Goal: Information Seeking & Learning: Learn about a topic

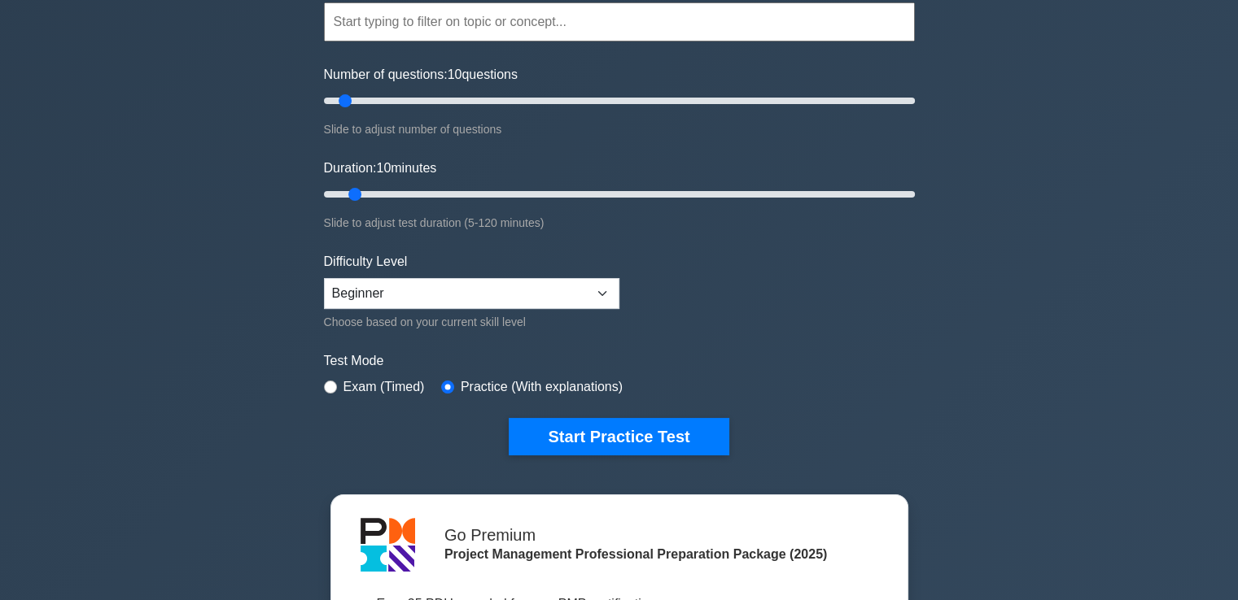
scroll to position [163, 0]
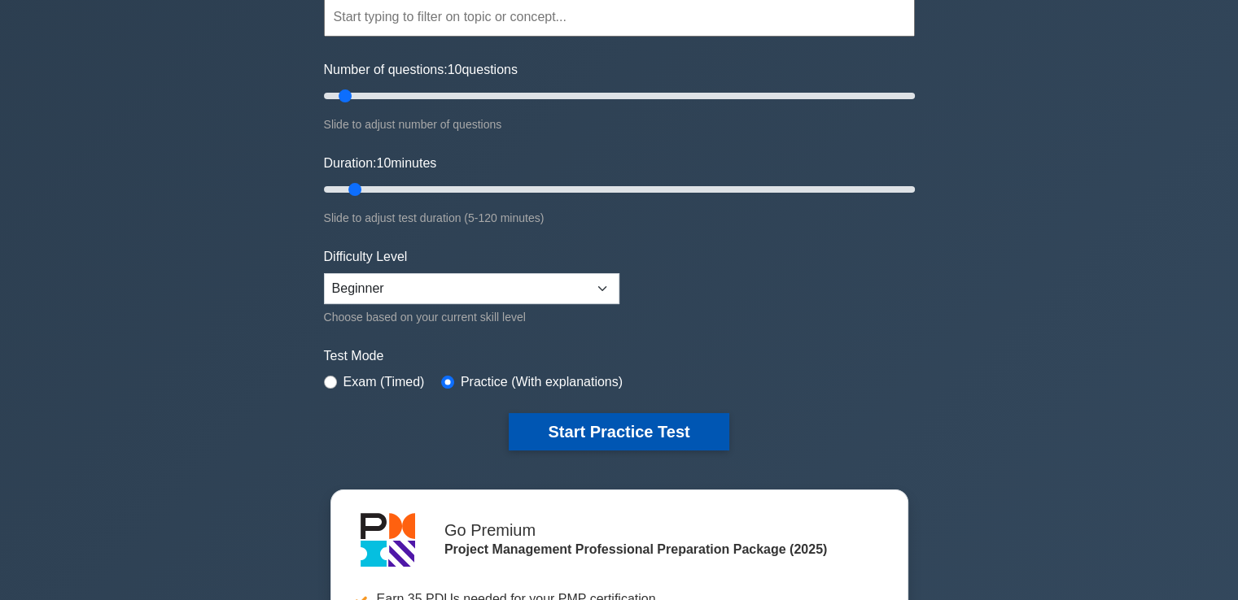
click at [595, 430] on button "Start Practice Test" at bounding box center [619, 431] width 220 height 37
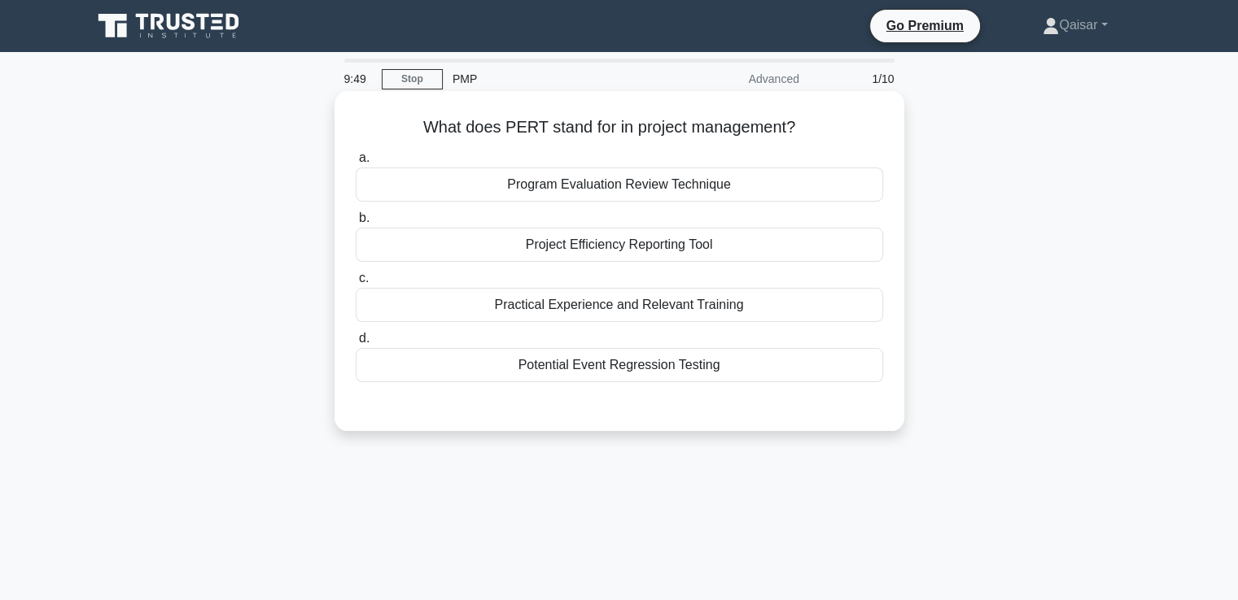
click at [630, 183] on div "Program Evaluation Review Technique" at bounding box center [619, 185] width 527 height 34
click at [356, 164] on input "a. Program Evaluation Review Technique" at bounding box center [356, 158] width 0 height 11
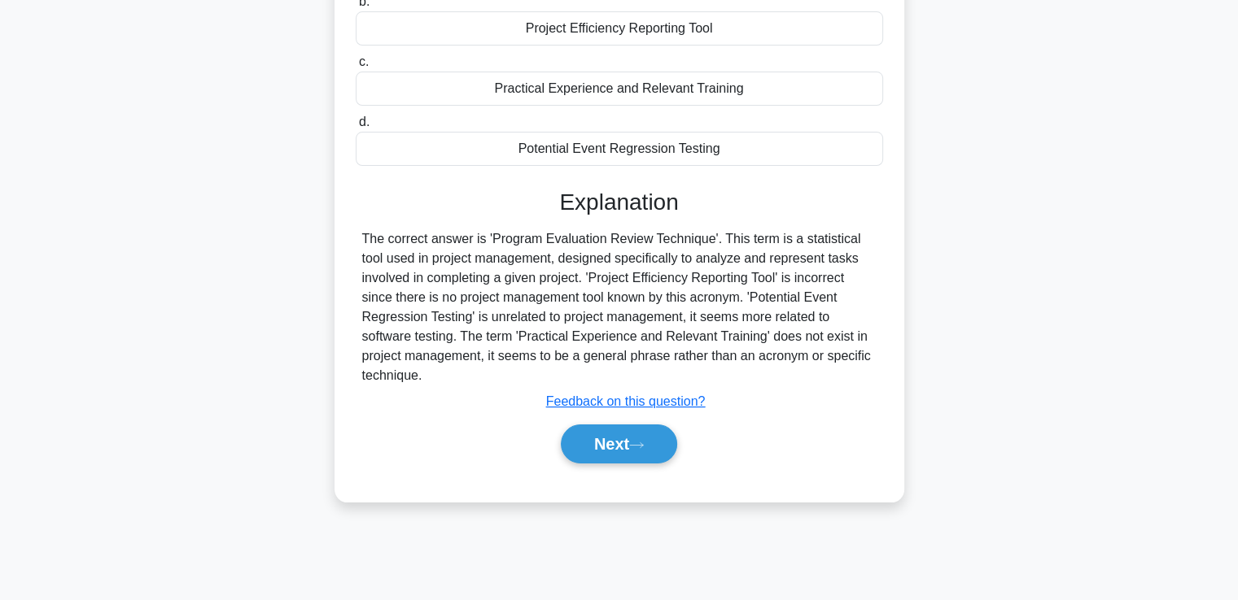
scroll to position [228, 0]
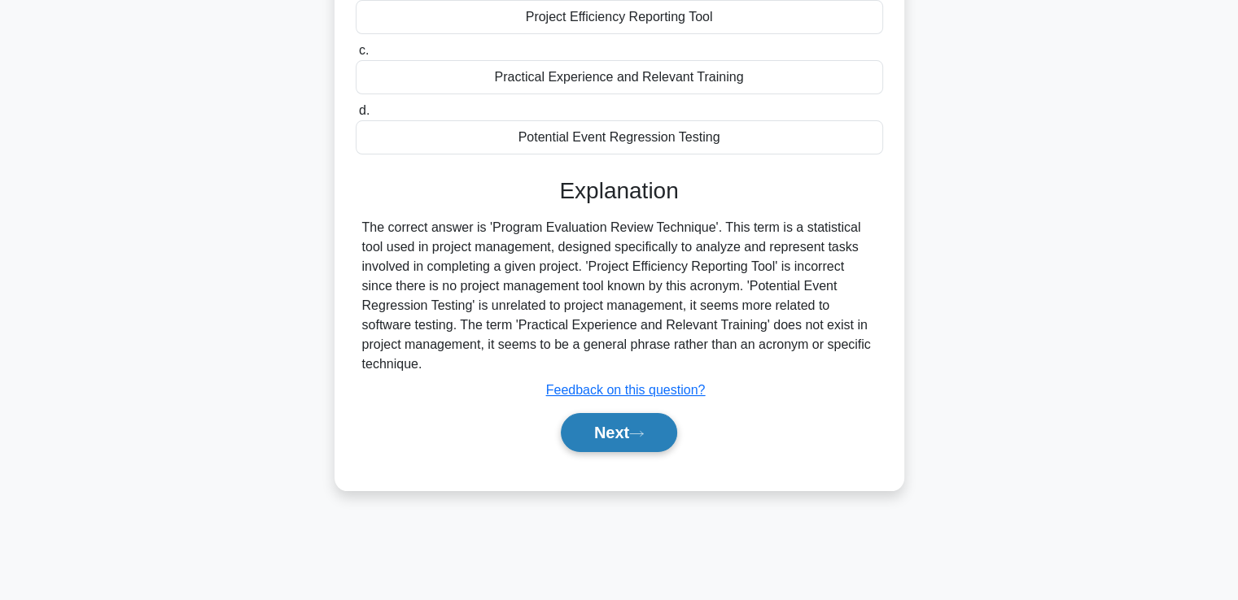
click at [643, 427] on button "Next" at bounding box center [619, 432] width 116 height 39
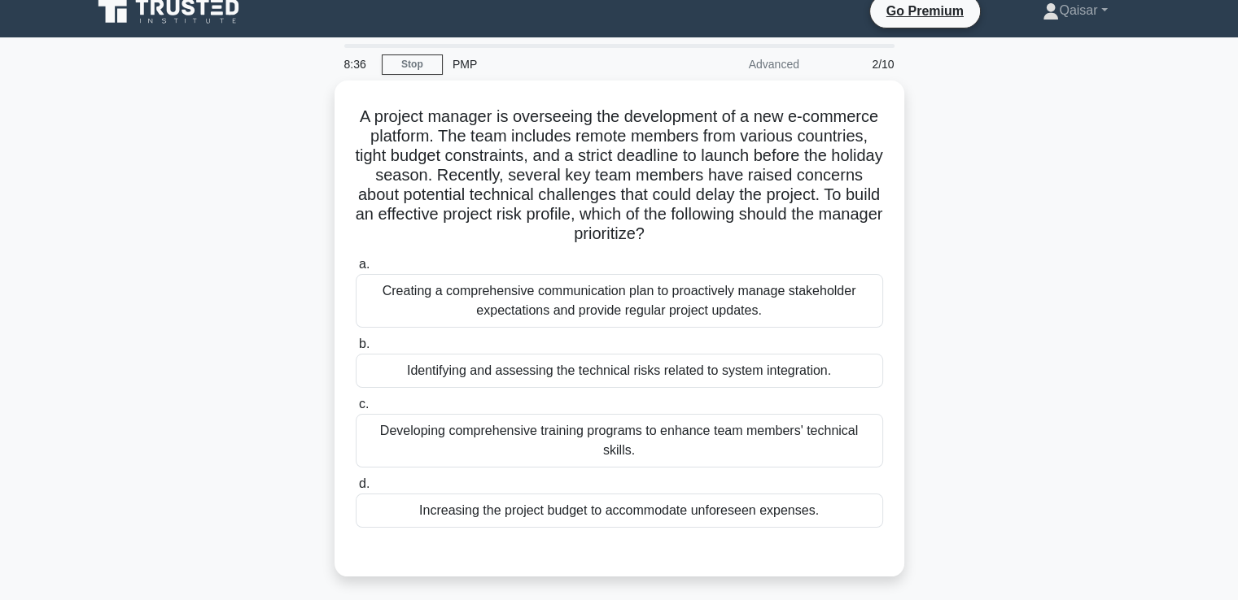
scroll to position [0, 0]
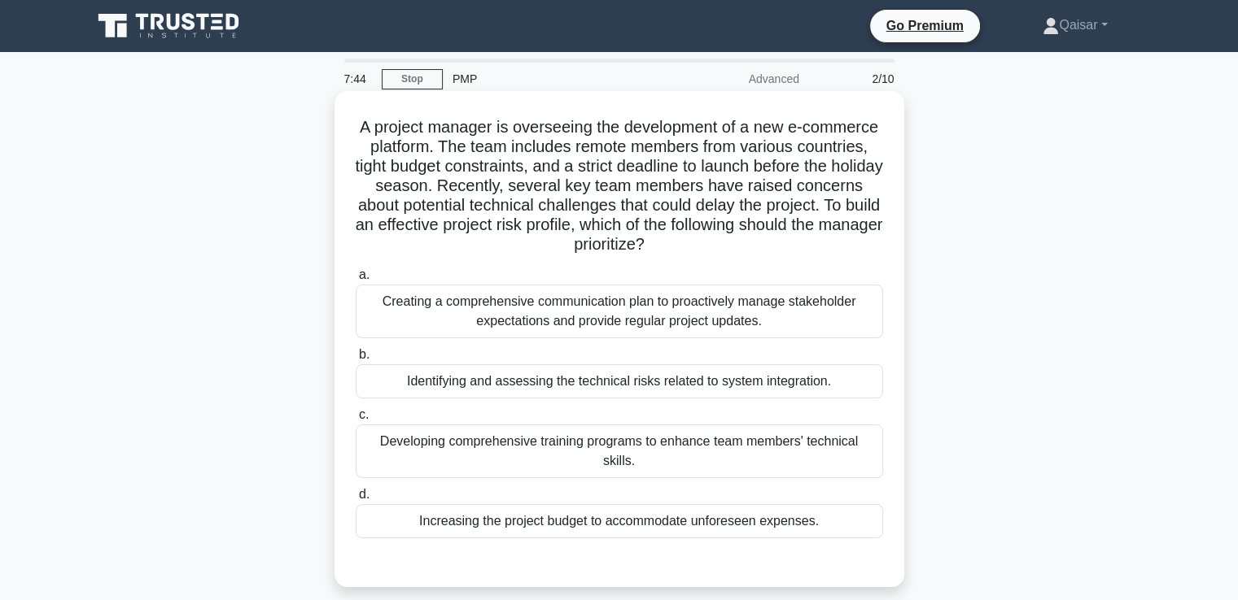
click at [627, 439] on div "Developing comprehensive training programs to enhance team members' technical s…" at bounding box center [619, 452] width 527 height 54
click at [356, 421] on input "c. Developing comprehensive training programs to enhance team members' technica…" at bounding box center [356, 415] width 0 height 11
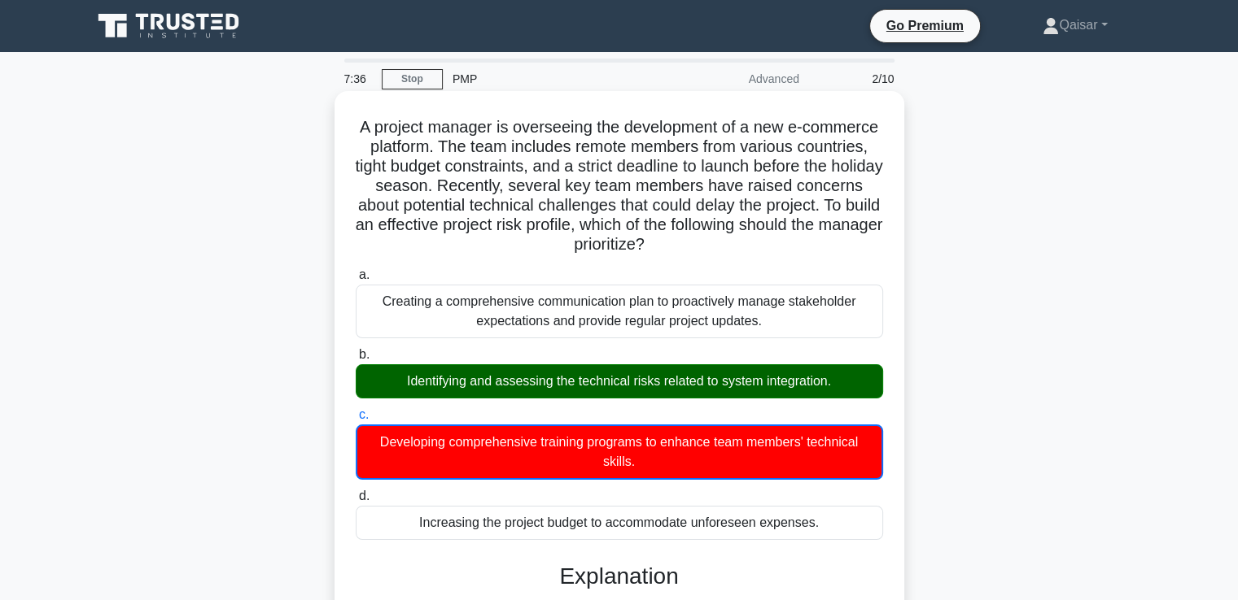
click at [627, 439] on div "Developing comprehensive training programs to enhance team members' technical s…" at bounding box center [619, 452] width 527 height 55
click at [356, 421] on input "c. Developing comprehensive training programs to enhance team members' technica…" at bounding box center [356, 415] width 0 height 11
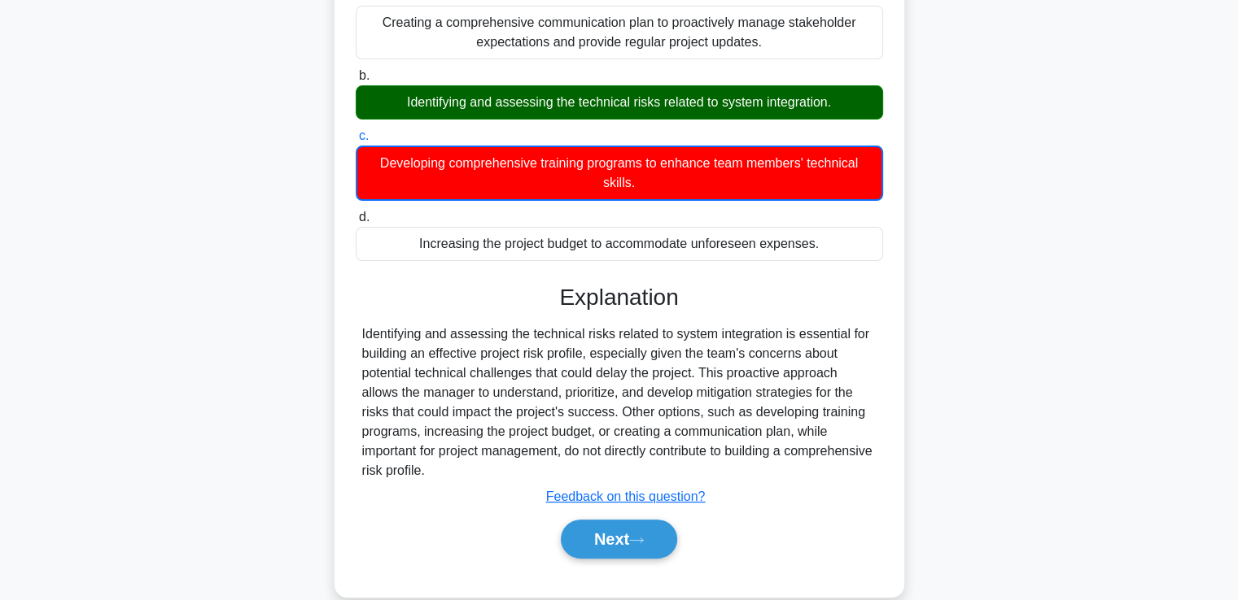
scroll to position [286, 0]
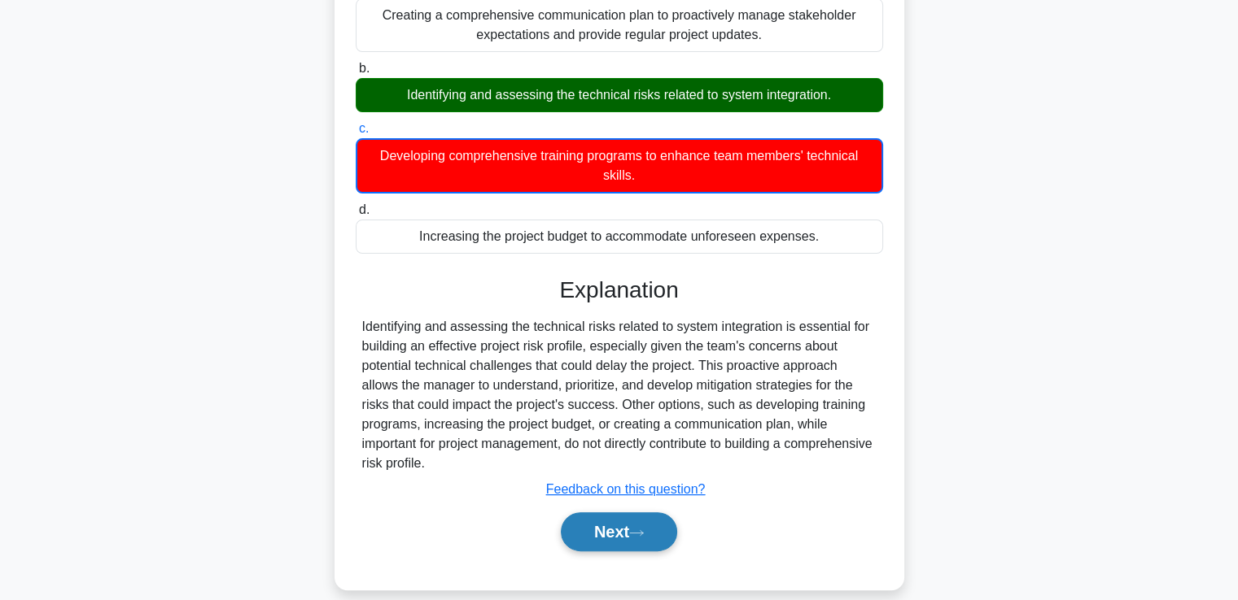
click at [605, 513] on button "Next" at bounding box center [619, 532] width 116 height 39
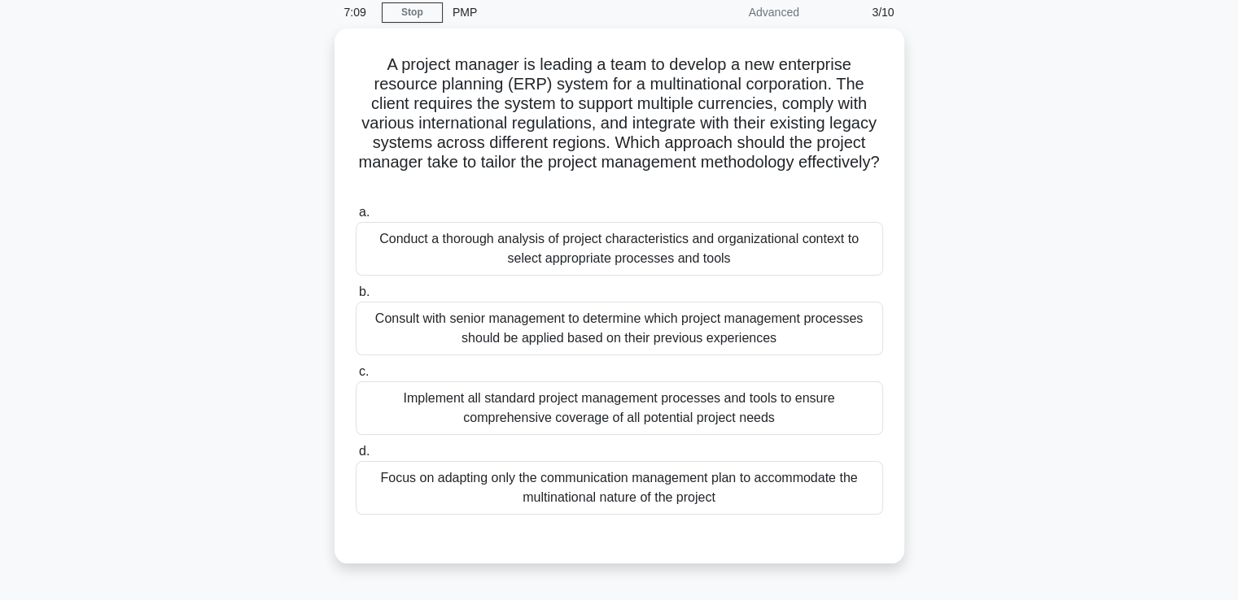
scroll to position [51, 0]
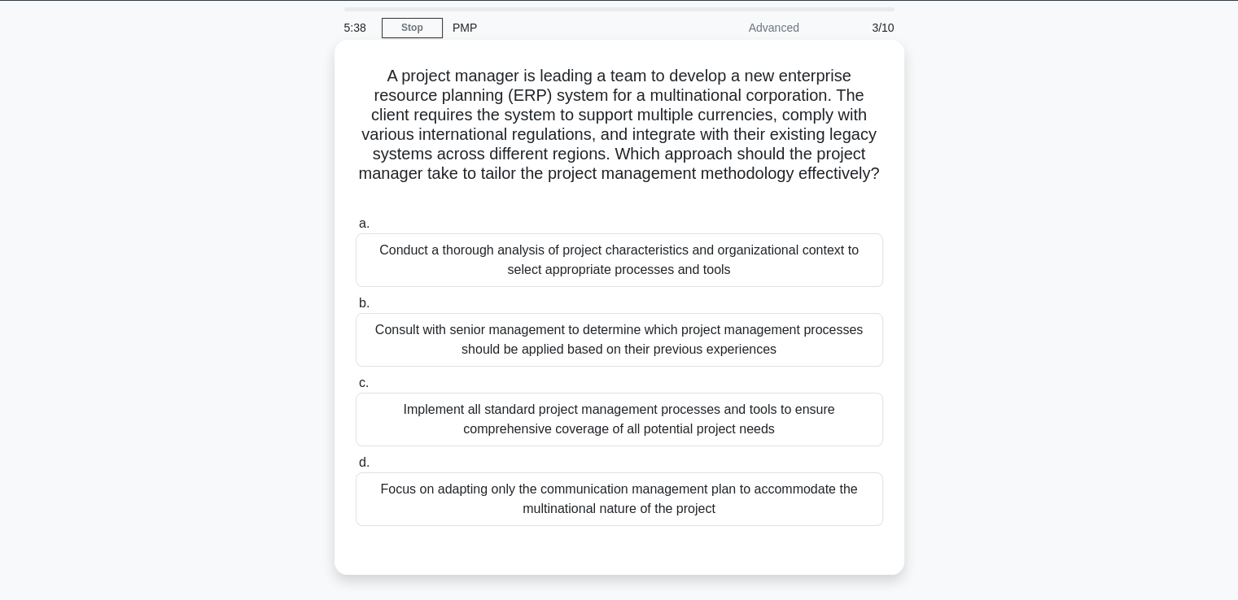
click at [775, 245] on div "Conduct a thorough analysis of project characteristics and organizational conte…" at bounding box center [619, 261] width 527 height 54
click at [356, 229] on input "a. Conduct a thorough analysis of project characteristics and organizational co…" at bounding box center [356, 224] width 0 height 11
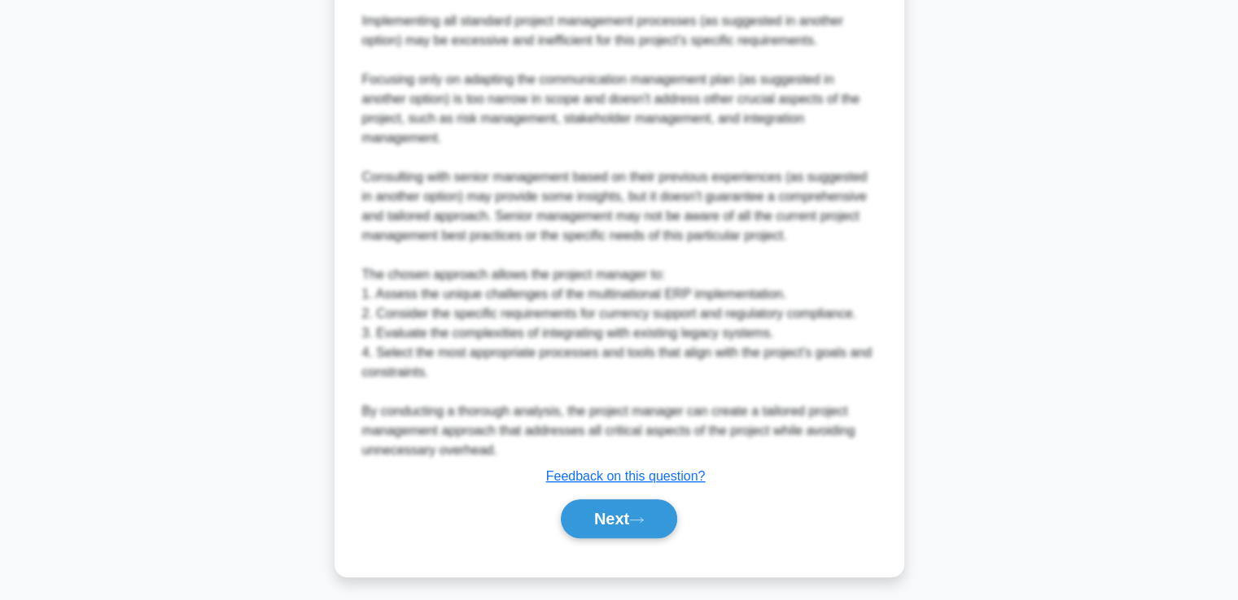
scroll to position [851, 0]
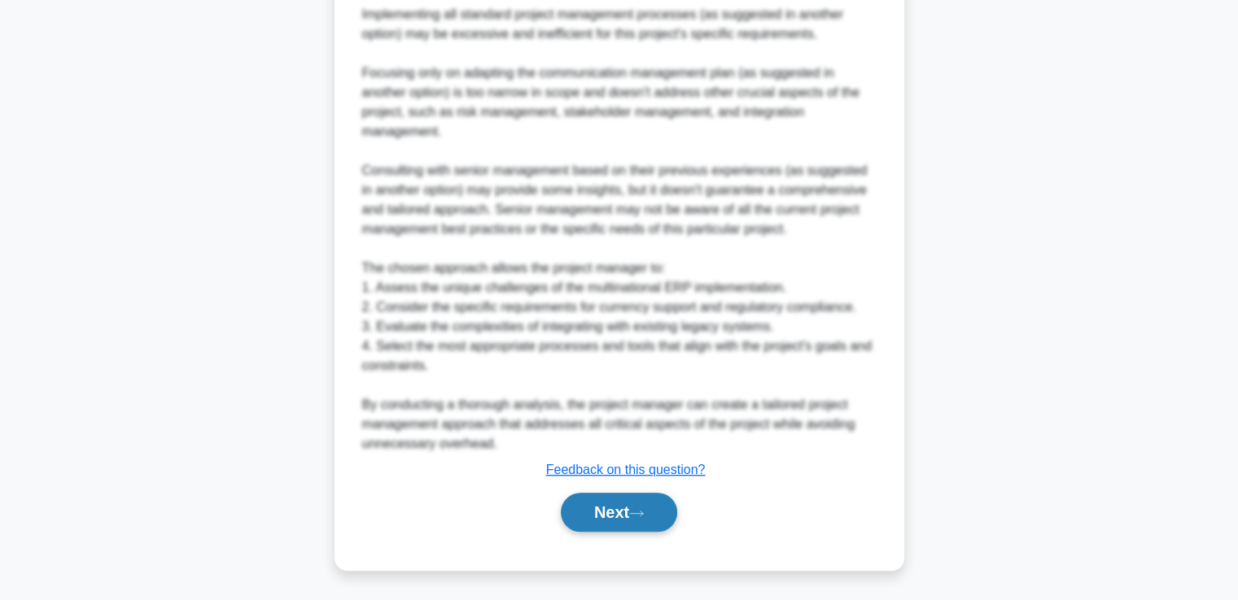
click at [596, 510] on button "Next" at bounding box center [619, 512] width 116 height 39
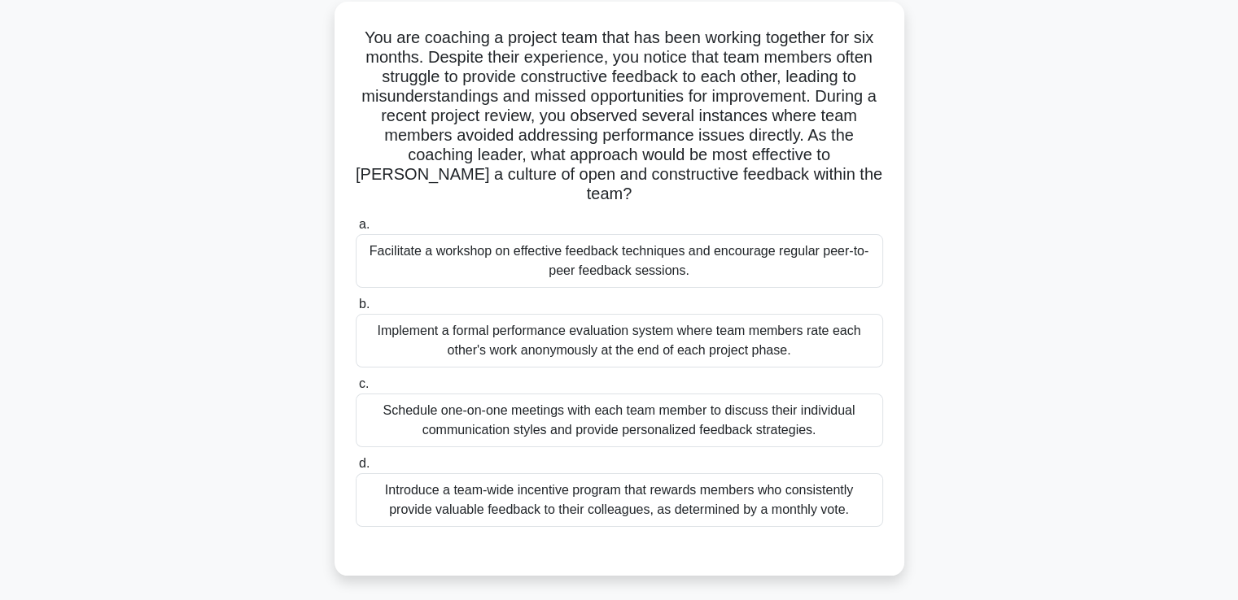
scroll to position [51, 0]
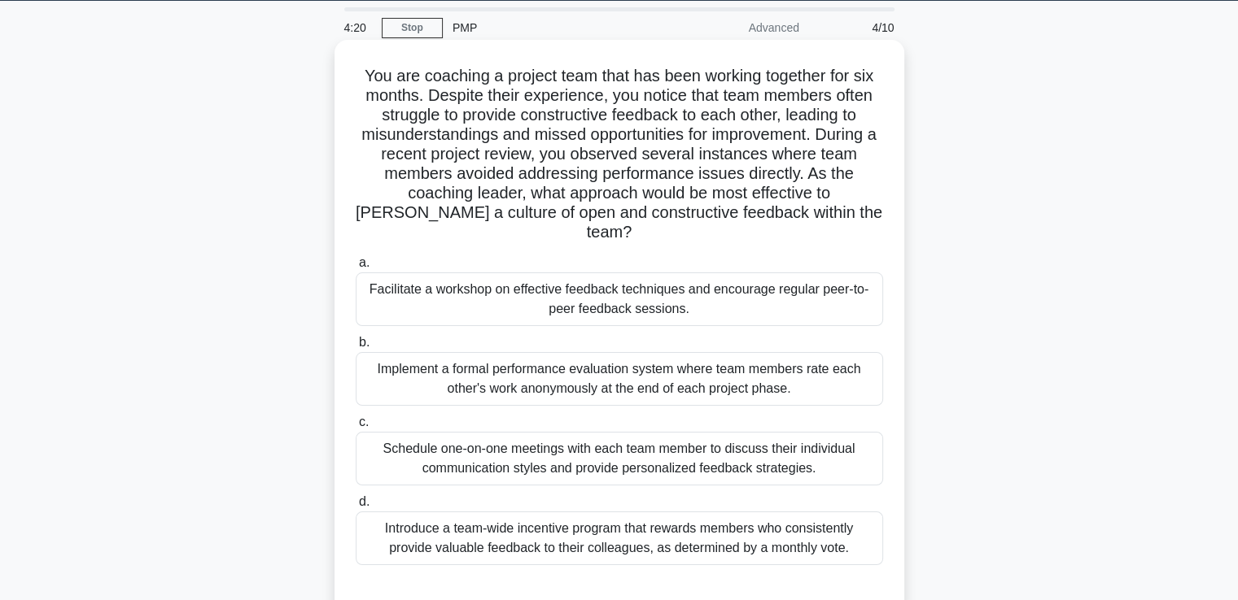
click at [736, 273] on div "Facilitate a workshop on effective feedback techniques and encourage regular pe…" at bounding box center [619, 300] width 527 height 54
click at [356, 269] on input "a. Facilitate a workshop on effective feedback techniques and encourage regular…" at bounding box center [356, 263] width 0 height 11
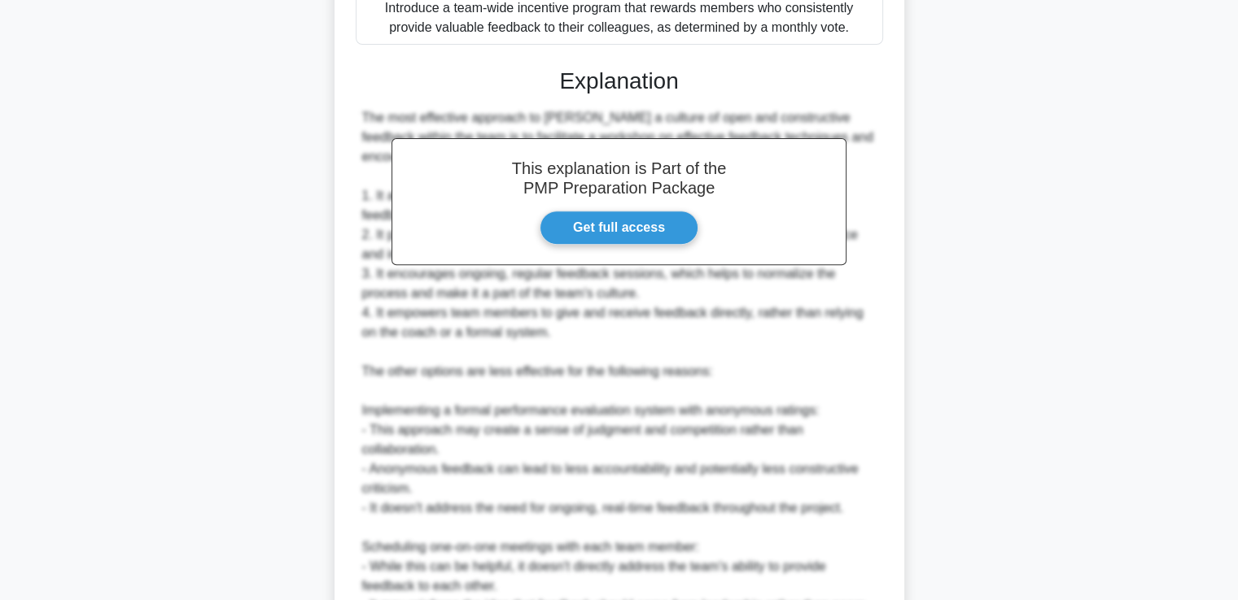
scroll to position [929, 0]
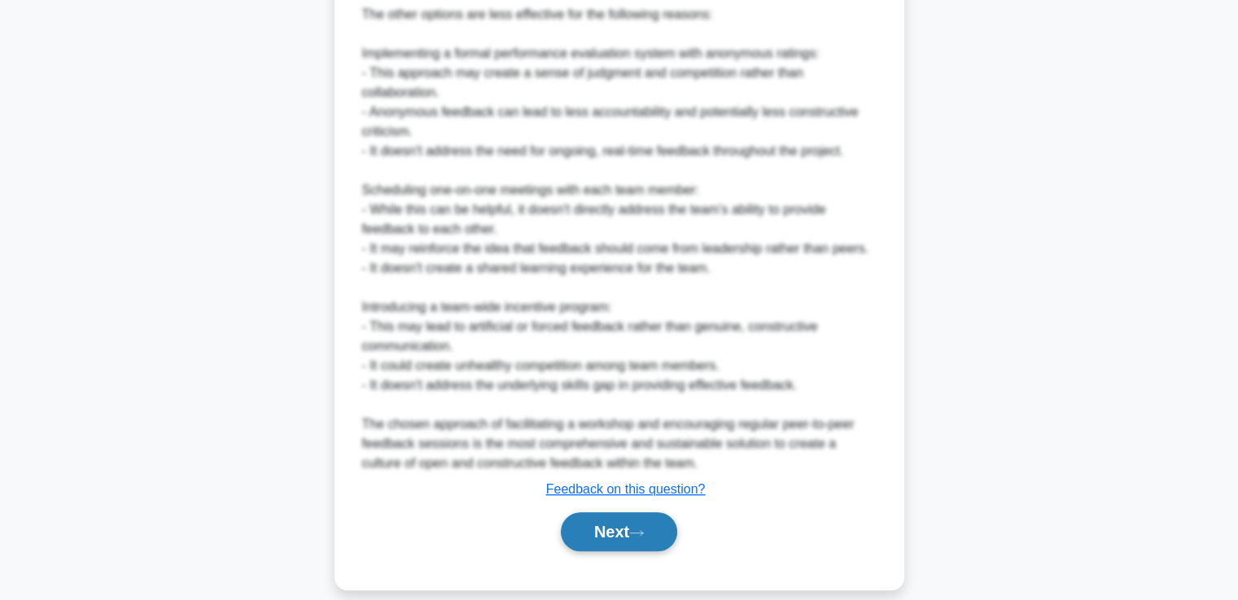
click at [611, 513] on button "Next" at bounding box center [619, 532] width 116 height 39
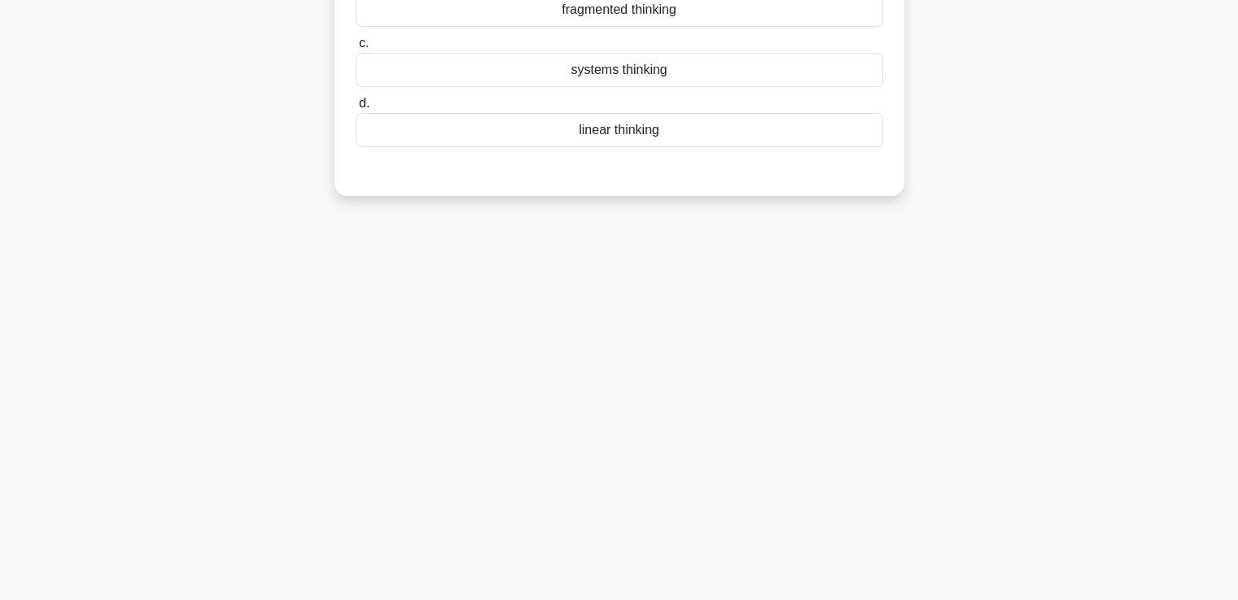
scroll to position [0, 0]
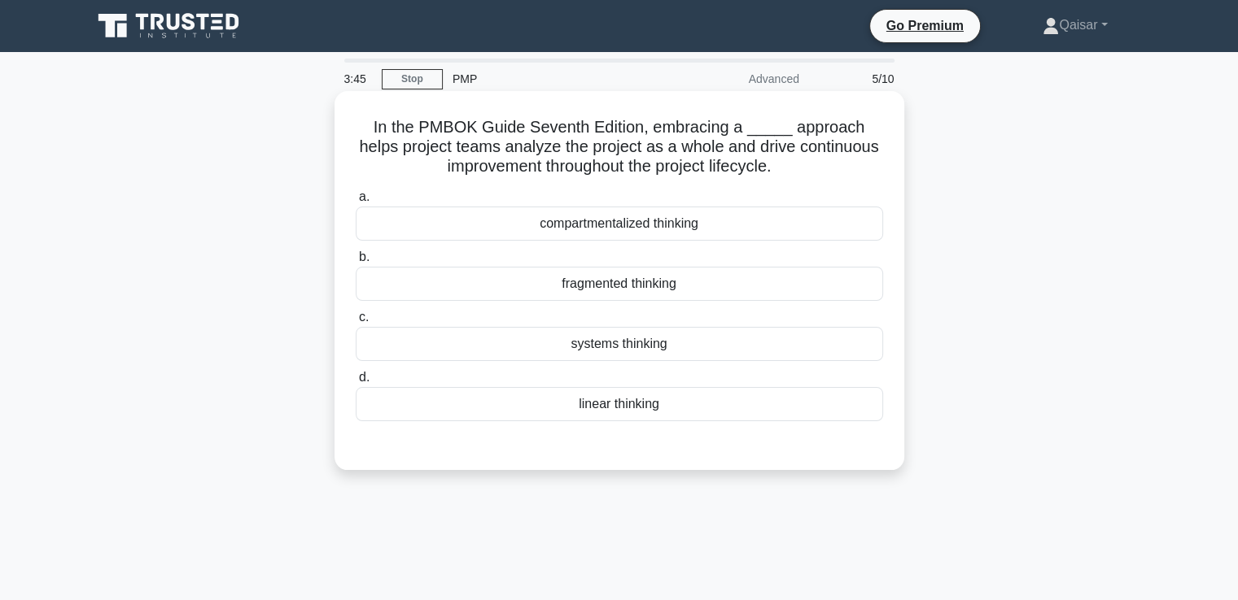
click at [627, 405] on div "linear thinking" at bounding box center [619, 404] width 527 height 34
click at [356, 383] on input "d. linear thinking" at bounding box center [356, 378] width 0 height 11
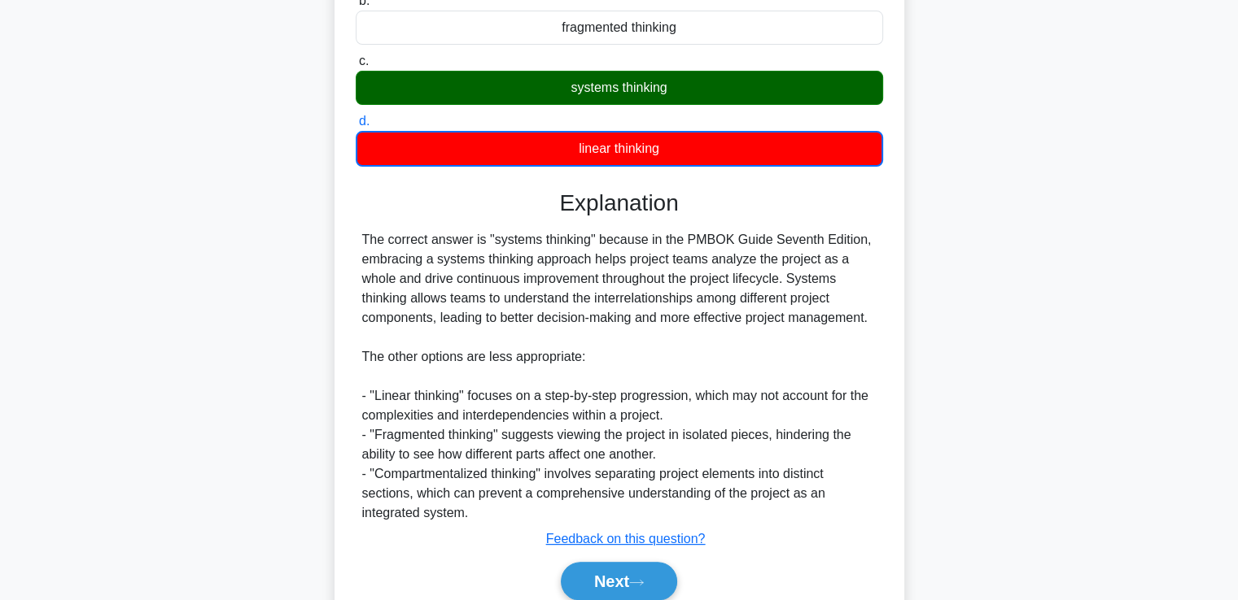
scroll to position [325, 0]
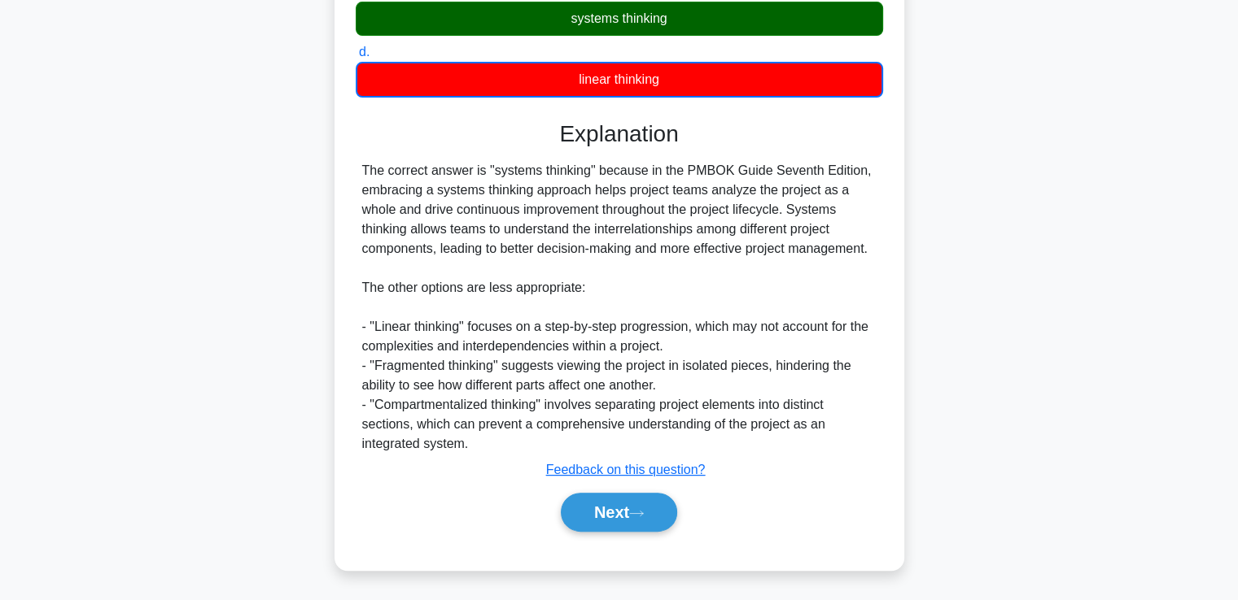
click at [485, 170] on div "The correct answer is "systems thinking" because in the PMBOK Guide Seventh Edi…" at bounding box center [619, 307] width 514 height 293
copy div ""systems thinking" because in the PMBOK Guide Seventh Edition, embracing a syst…"
click at [598, 516] on button "Next" at bounding box center [619, 512] width 116 height 39
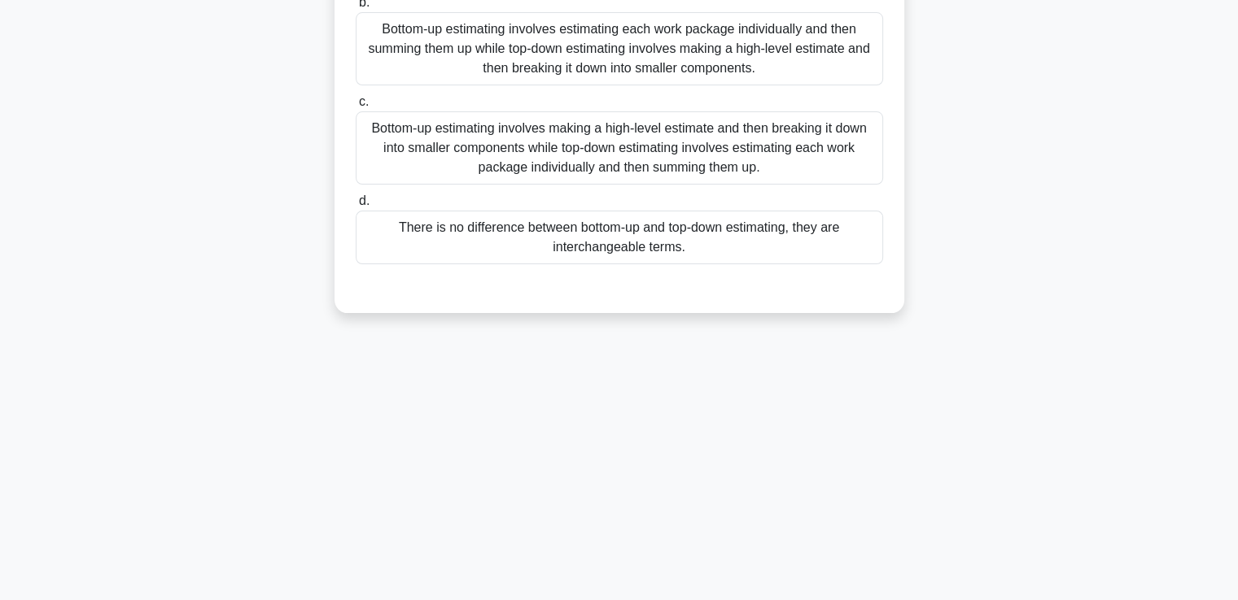
scroll to position [0, 0]
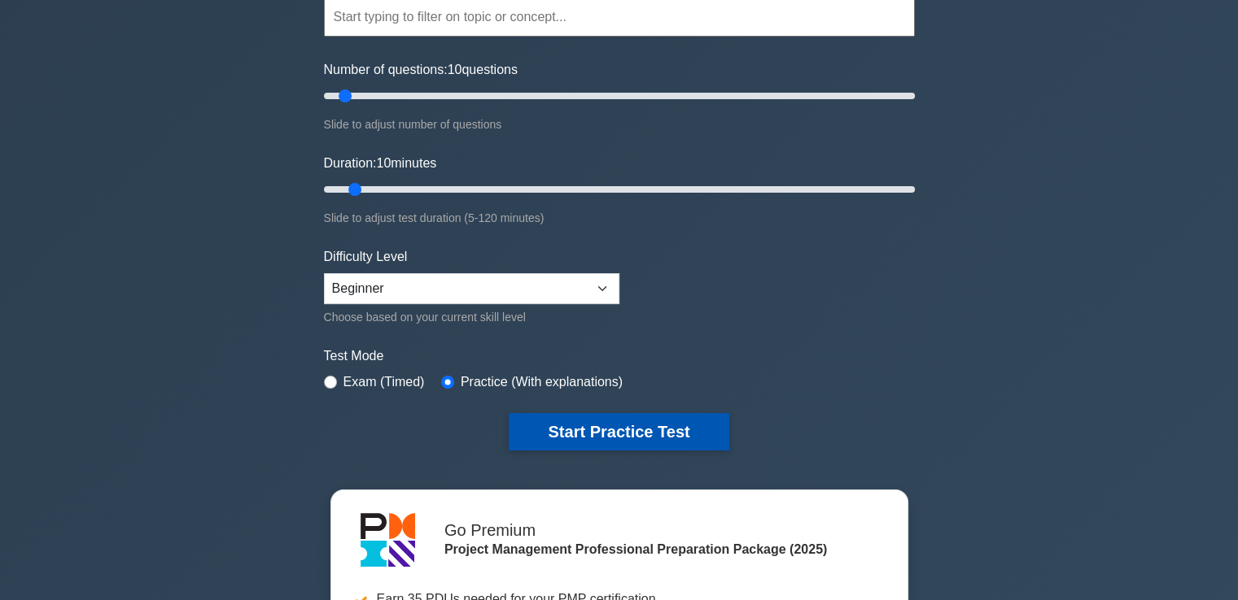
click at [557, 421] on button "Start Practice Test" at bounding box center [619, 431] width 220 height 37
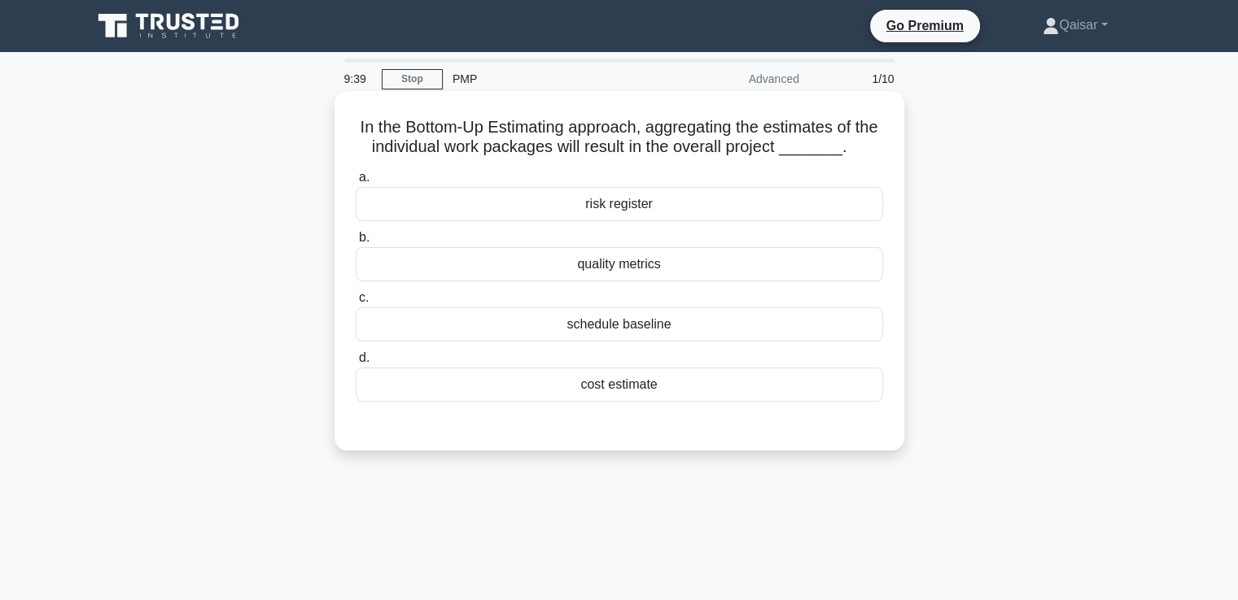
click at [633, 384] on div "cost estimate" at bounding box center [619, 385] width 527 height 34
click at [356, 364] on input "d. cost estimate" at bounding box center [356, 358] width 0 height 11
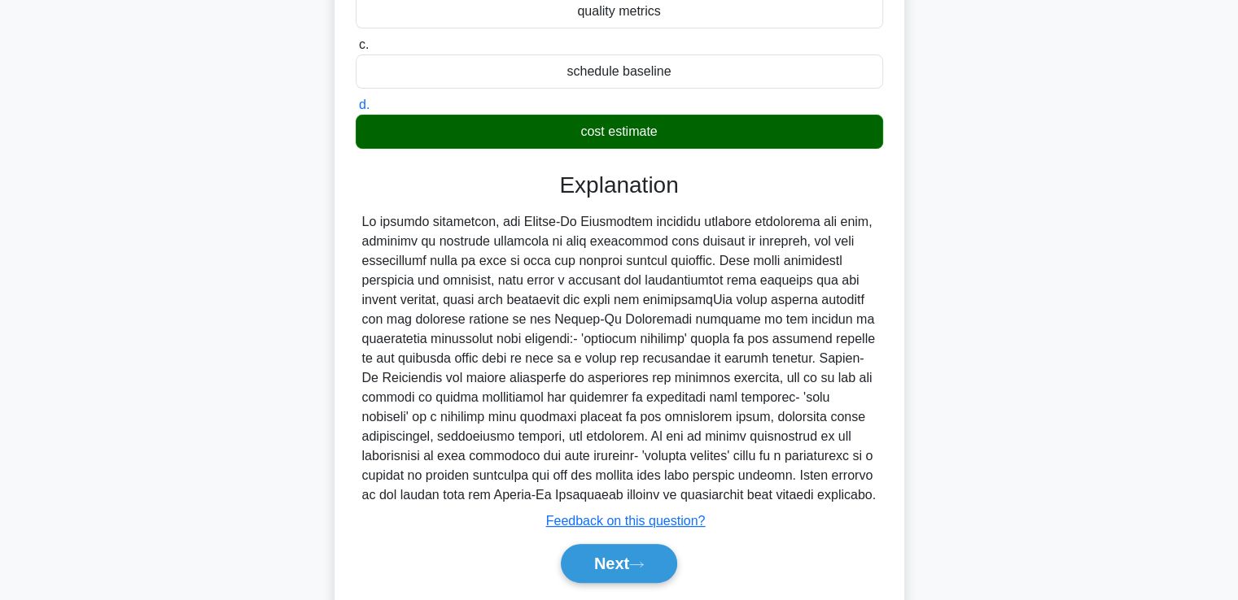
scroll to position [260, 0]
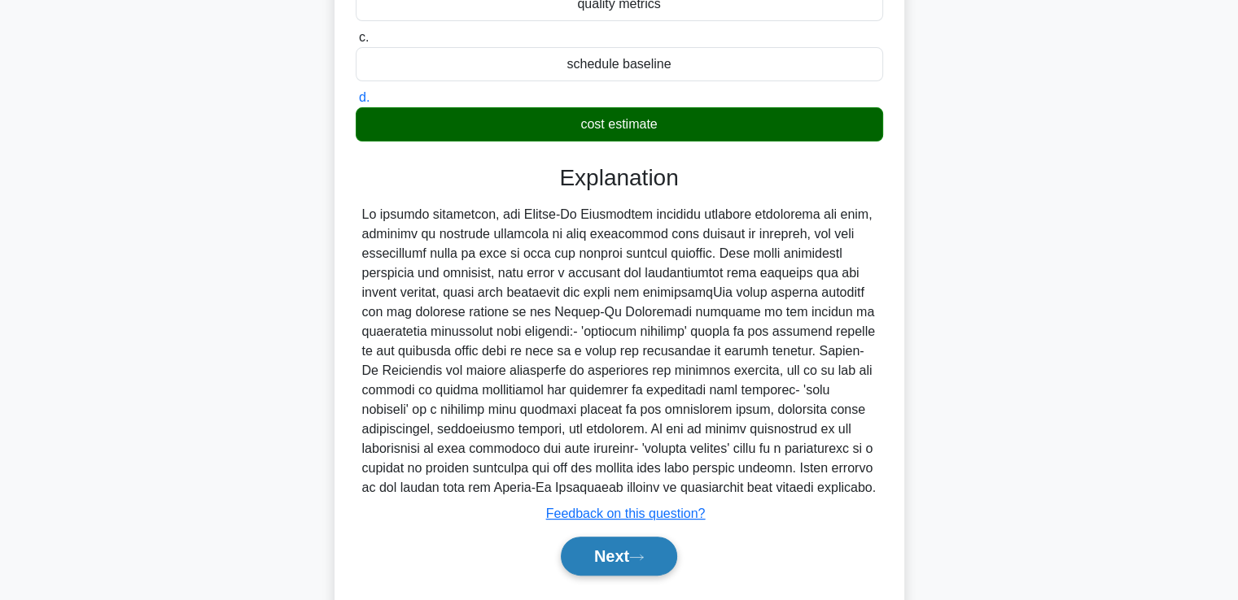
click at [605, 551] on button "Next" at bounding box center [619, 556] width 116 height 39
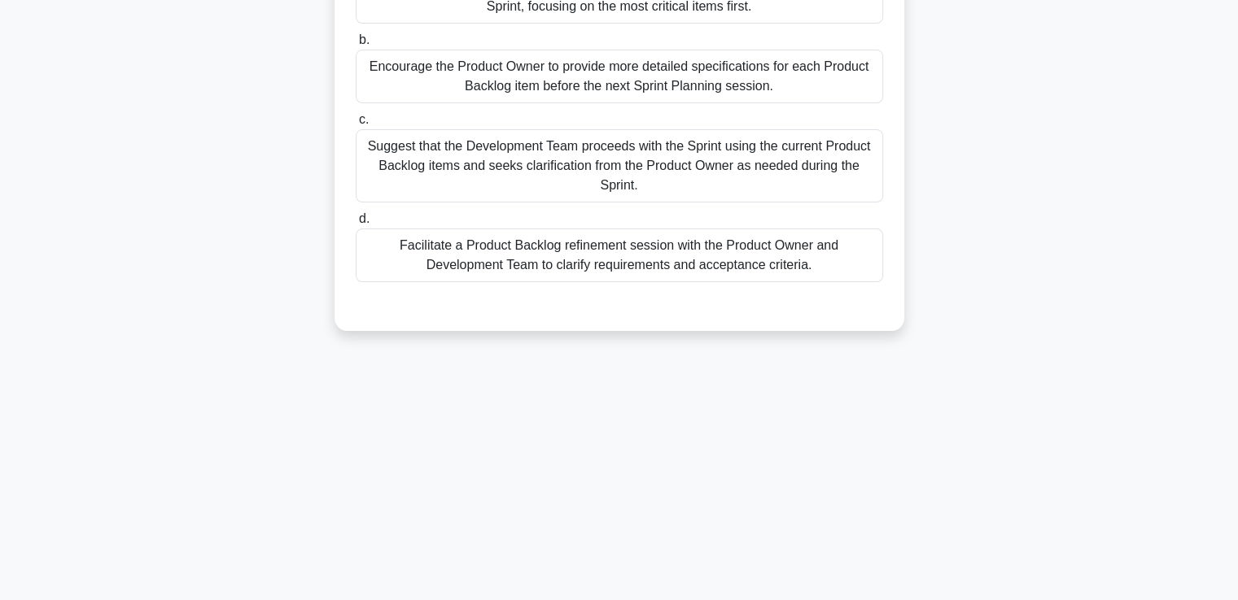
scroll to position [0, 0]
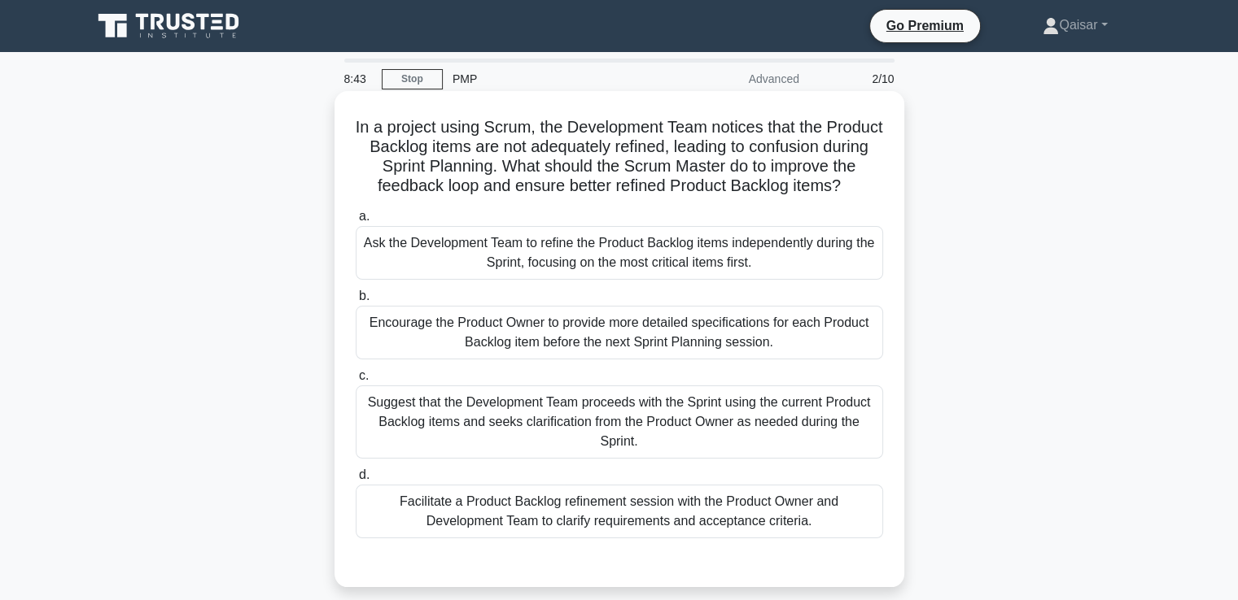
click at [743, 513] on div "Facilitate a Product Backlog refinement session with the Product Owner and Deve…" at bounding box center [619, 512] width 527 height 54
click at [356, 481] on input "d. Facilitate a Product Backlog refinement session with the Product Owner and D…" at bounding box center [356, 475] width 0 height 11
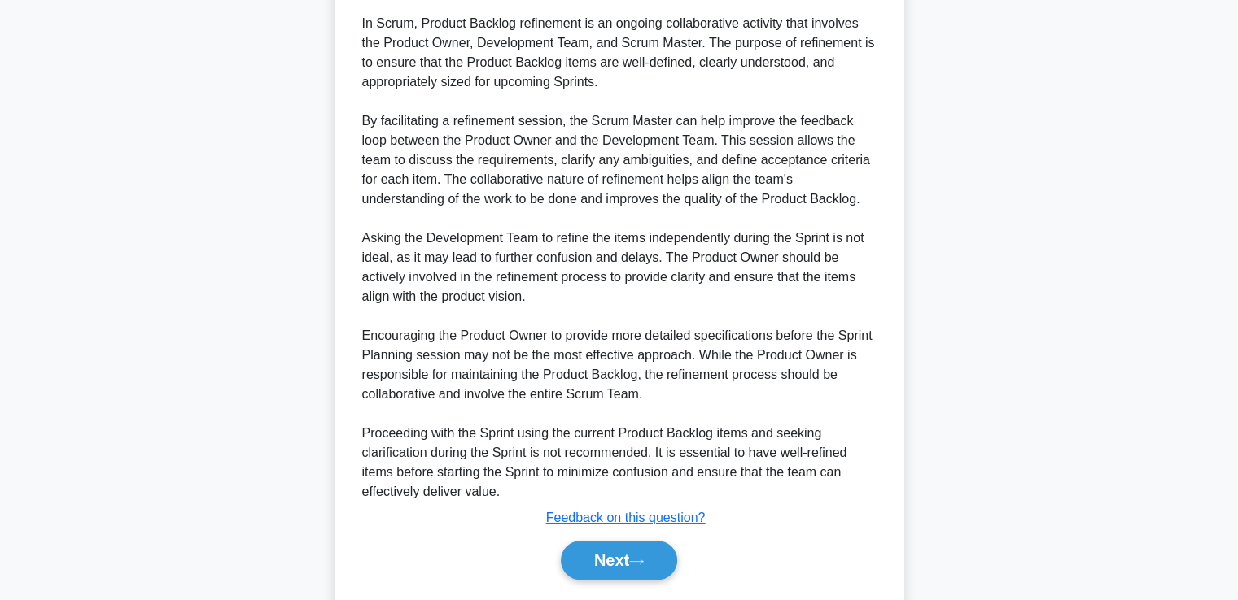
scroll to position [695, 0]
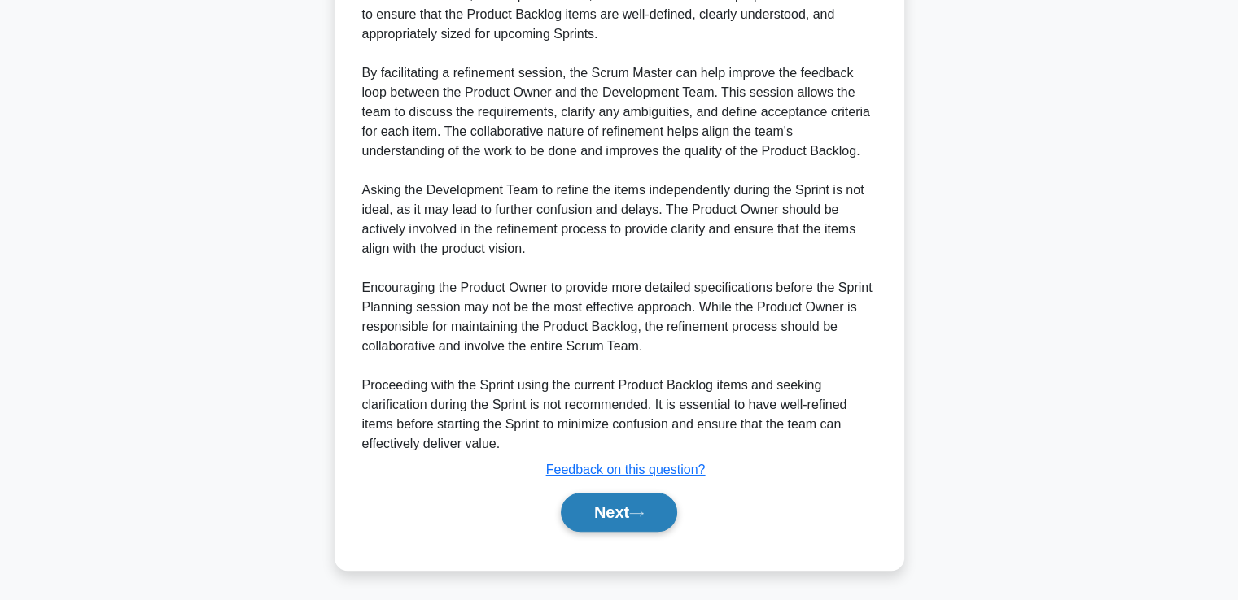
click at [612, 510] on button "Next" at bounding box center [619, 512] width 116 height 39
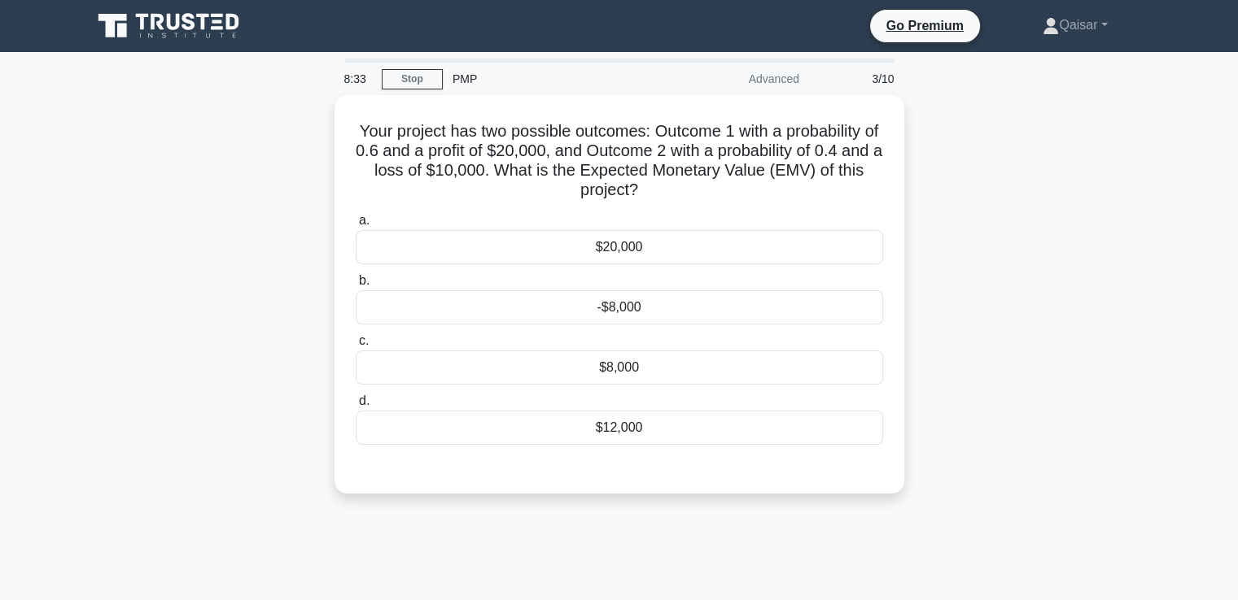
scroll to position [0, 0]
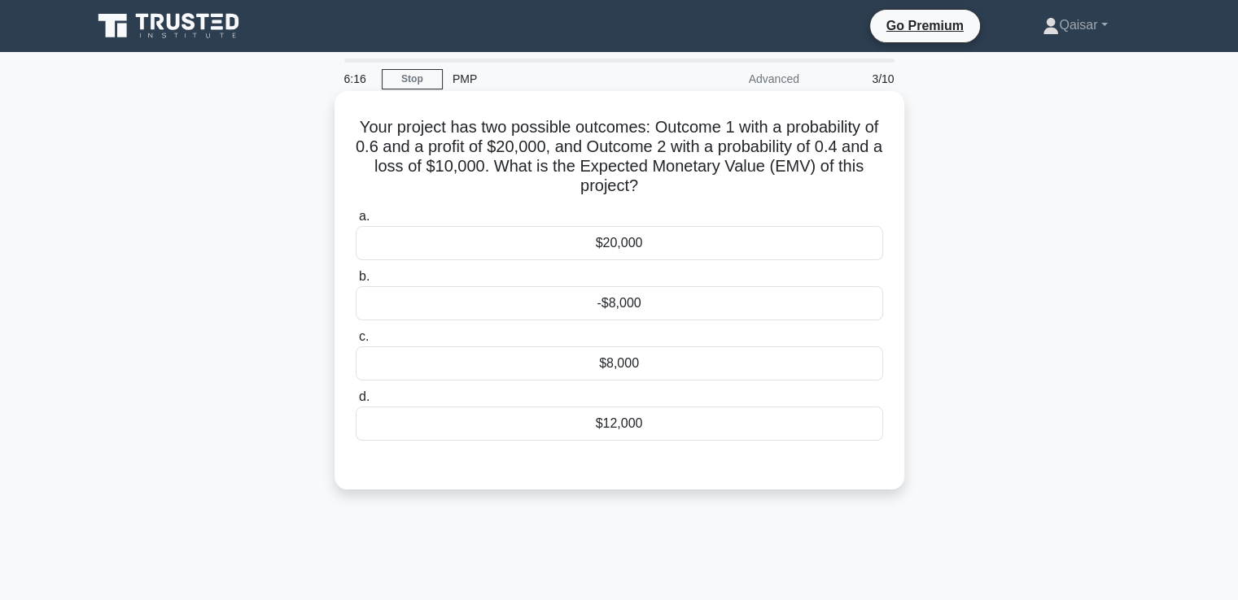
click at [619, 366] on div "$8,000" at bounding box center [619, 364] width 527 height 34
click at [356, 343] on input "c. $8,000" at bounding box center [356, 337] width 0 height 11
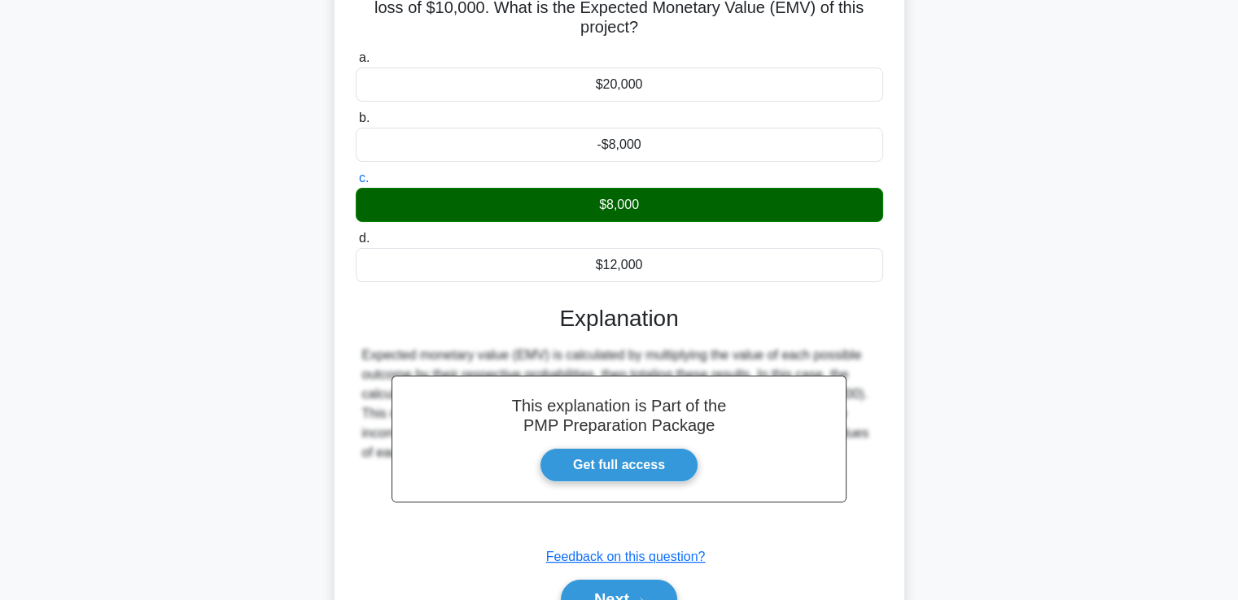
scroll to position [279, 0]
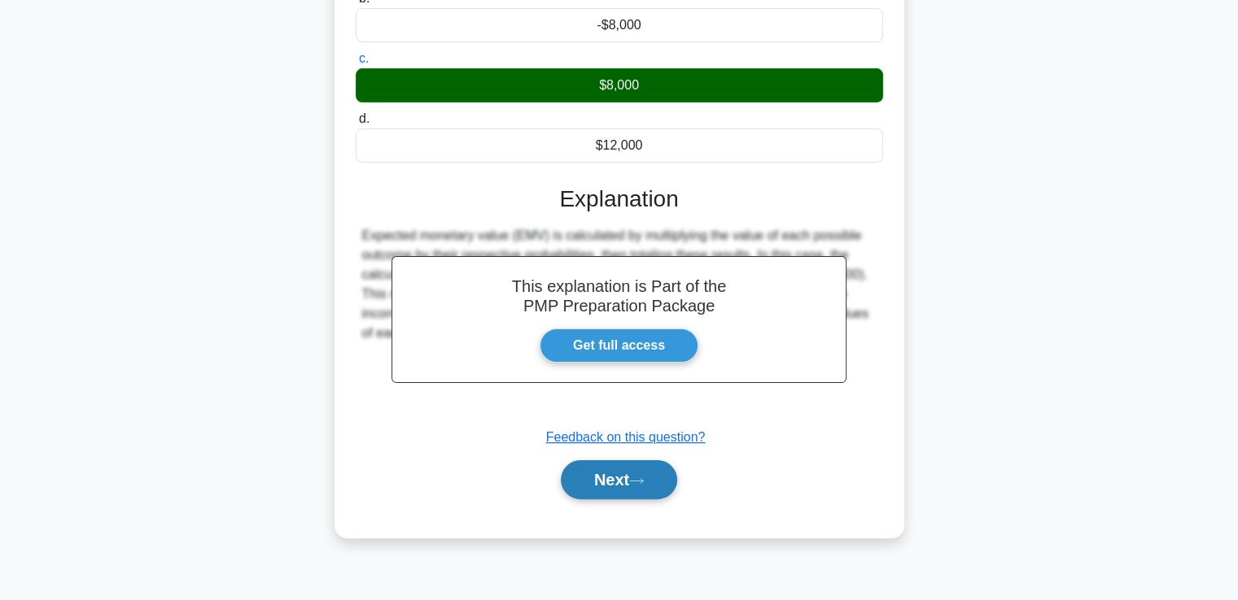
click at [597, 477] on button "Next" at bounding box center [619, 480] width 116 height 39
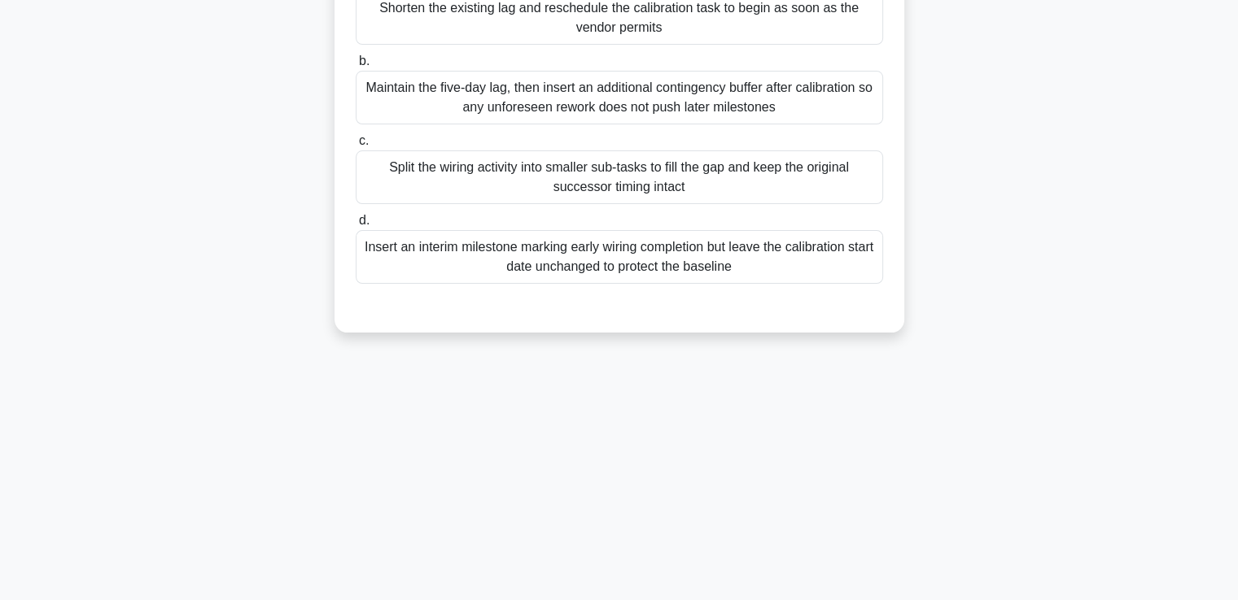
scroll to position [0, 0]
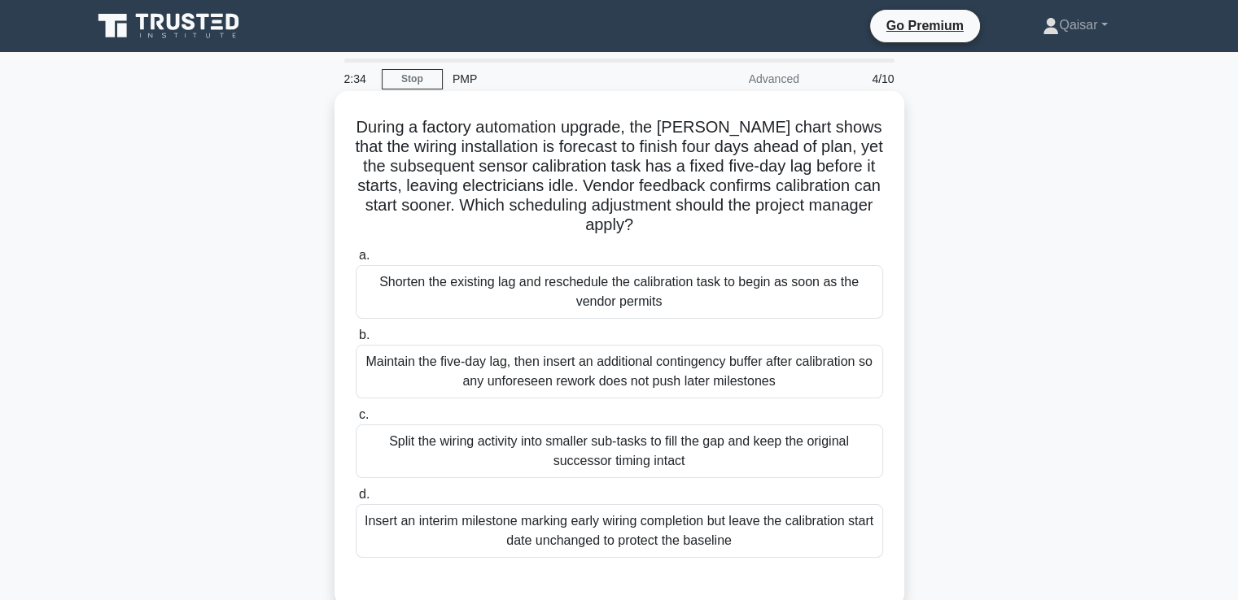
click at [756, 382] on div "Maintain the five-day lag, then insert an additional contingency buffer after c…" at bounding box center [619, 372] width 527 height 54
click at [356, 341] on input "b. Maintain the five-day lag, then insert an additional contingency buffer afte…" at bounding box center [356, 335] width 0 height 11
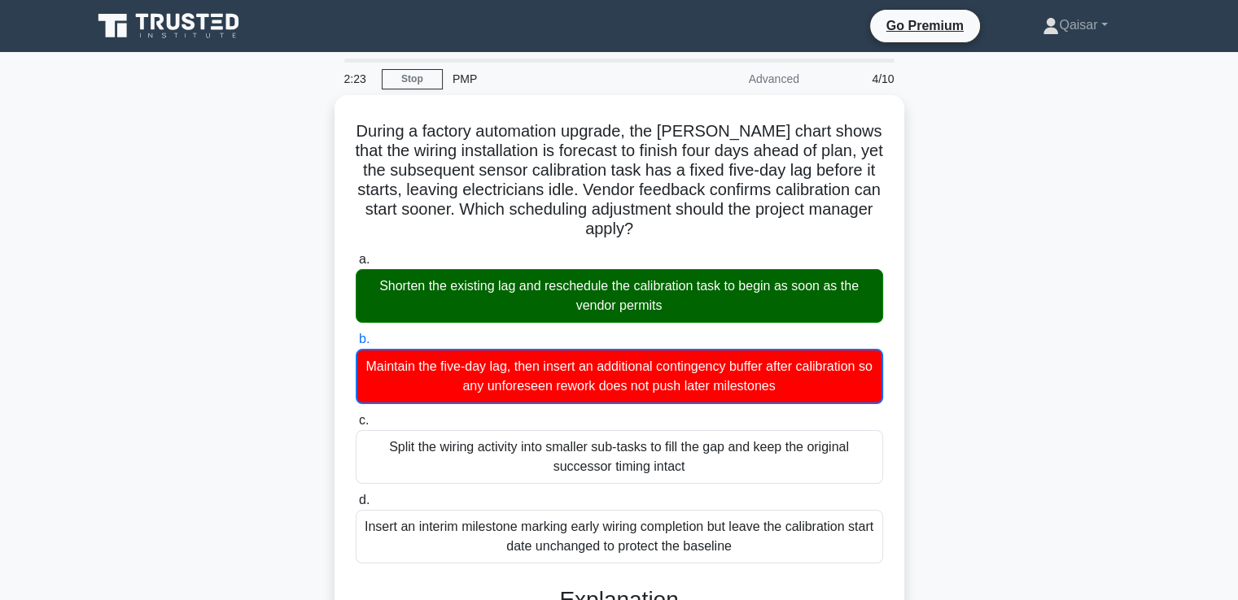
scroll to position [423, 0]
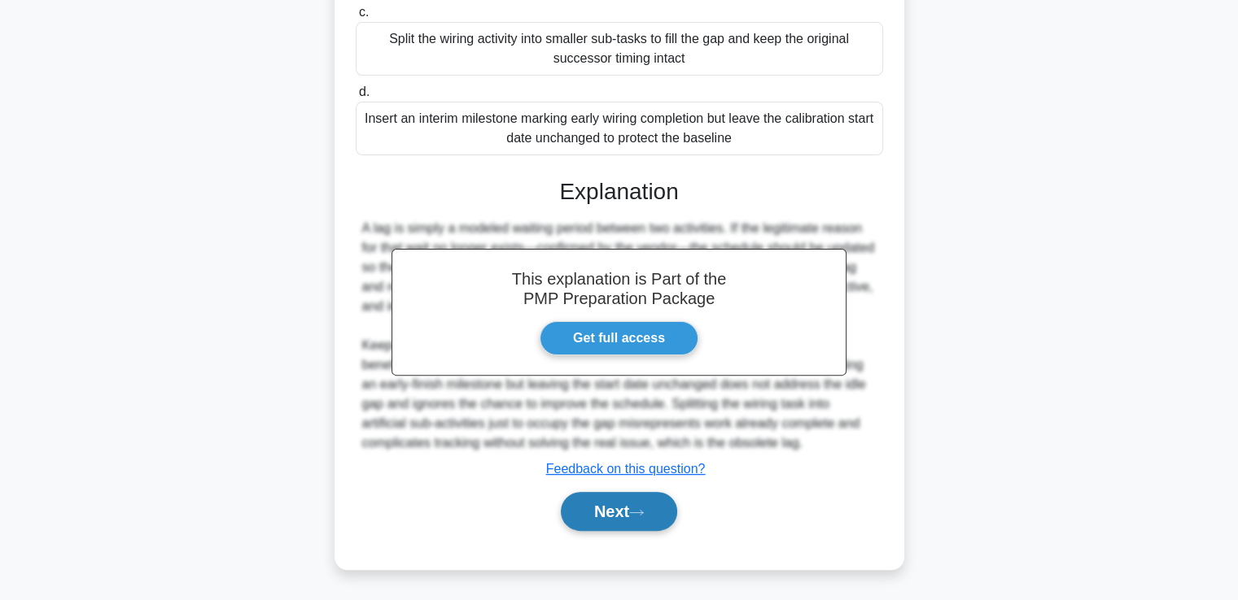
click at [600, 513] on button "Next" at bounding box center [619, 511] width 116 height 39
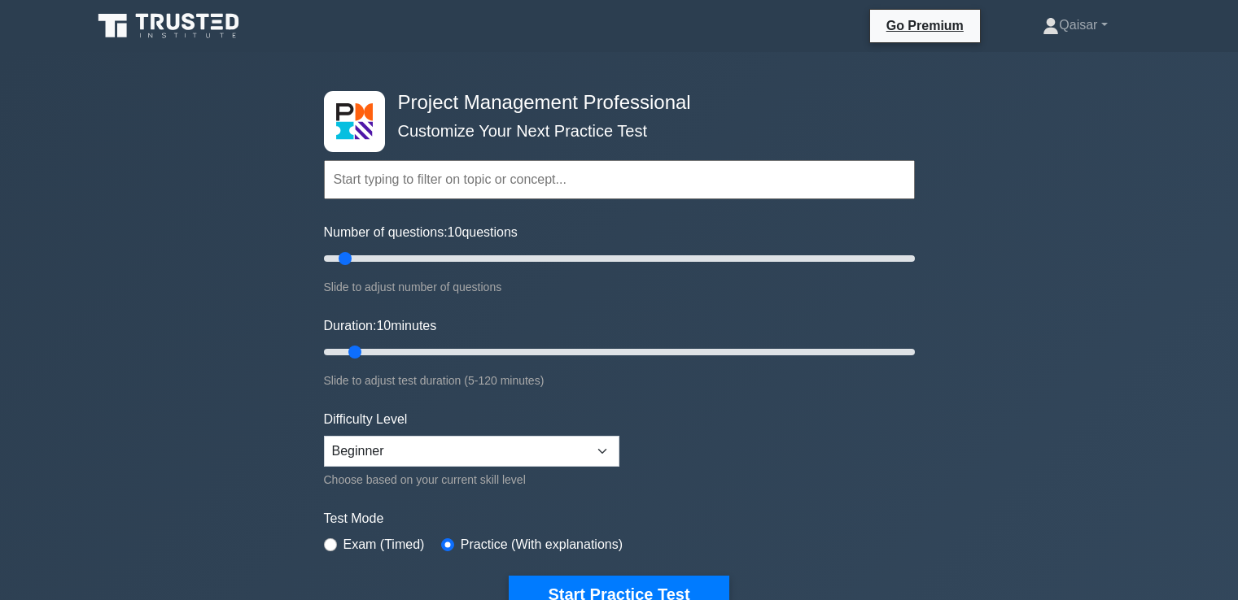
select select "beginner"
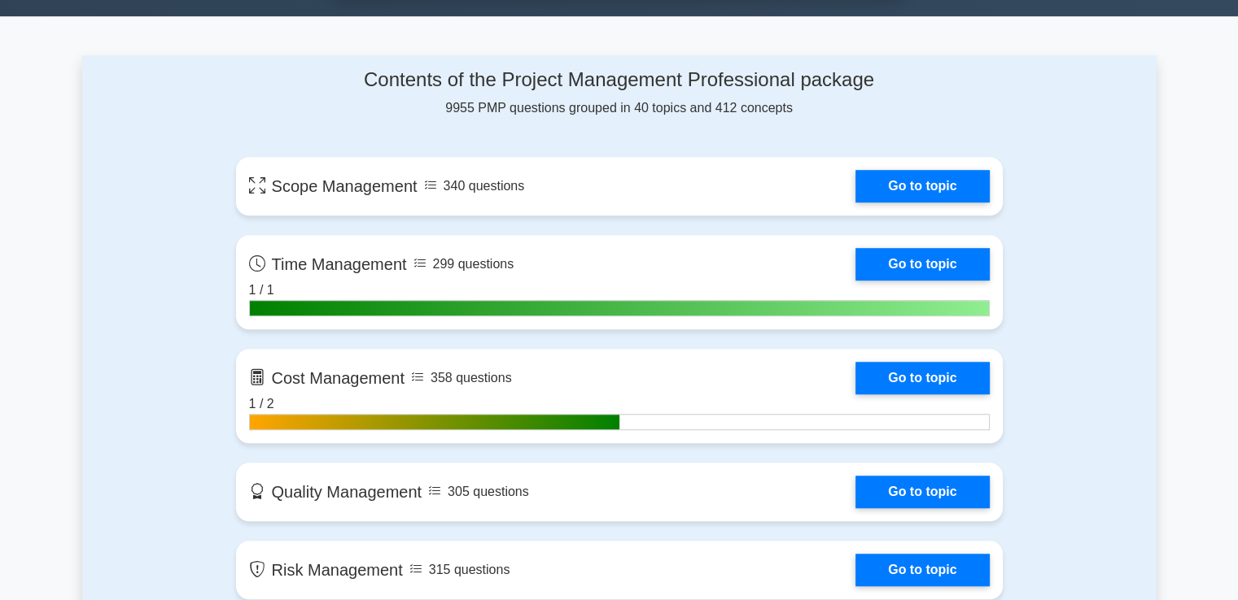
scroll to position [1016, 0]
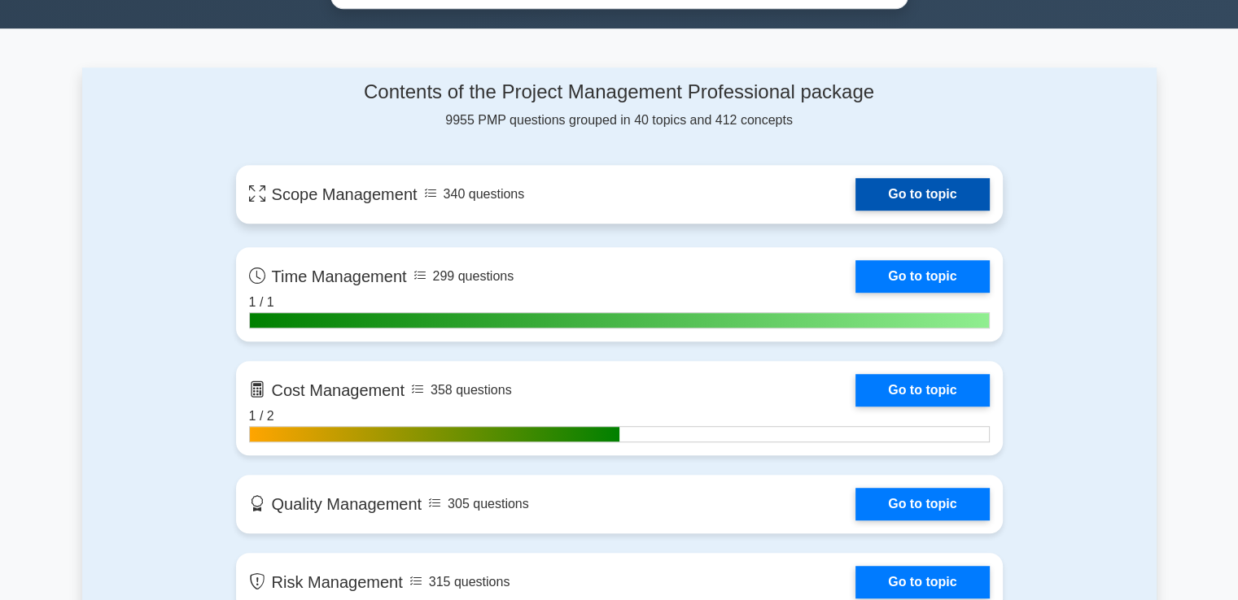
click at [906, 193] on link "Go to topic" at bounding box center [921, 194] width 133 height 33
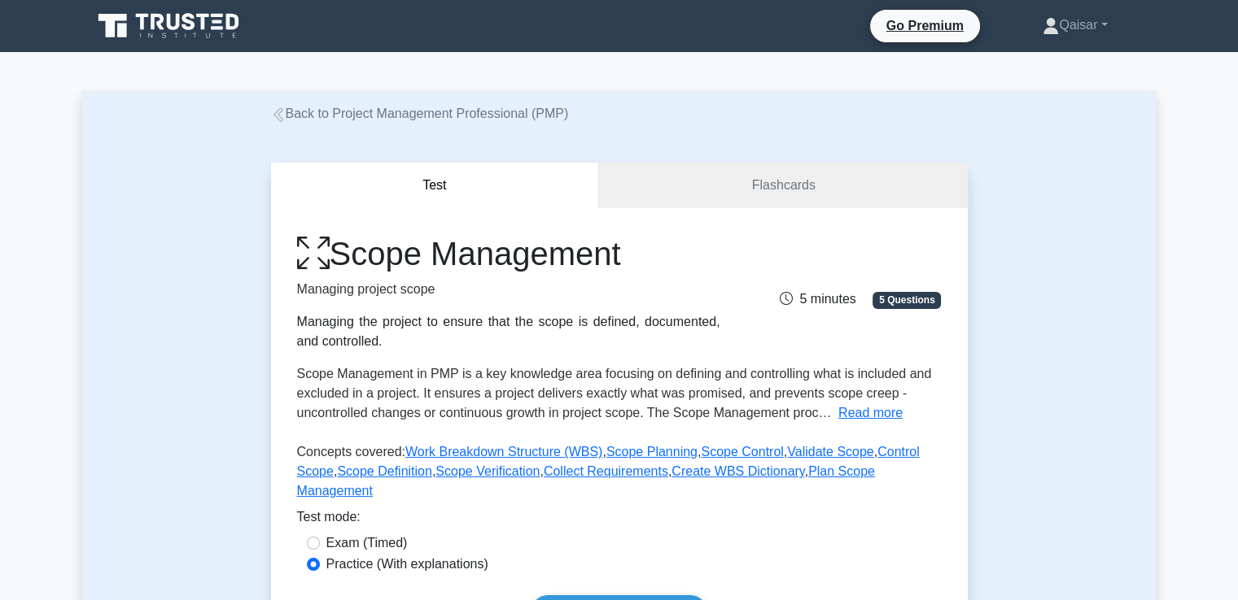
scroll to position [524, 0]
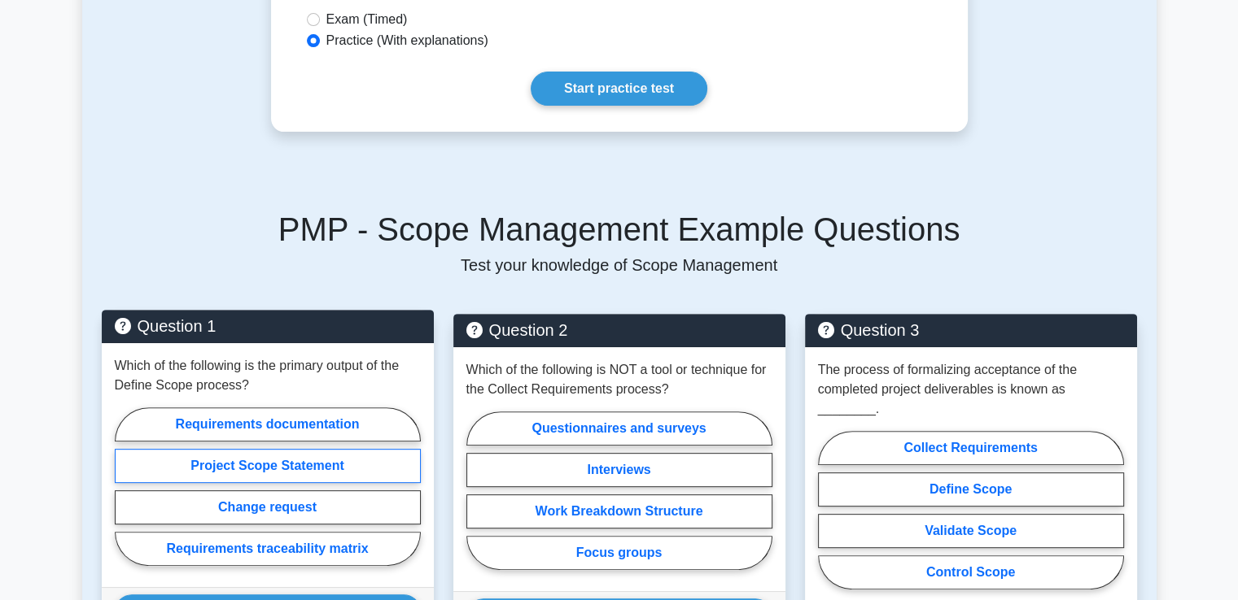
click at [313, 449] on label "Project Scope Statement" at bounding box center [268, 466] width 306 height 34
click at [125, 487] on input "Project Scope Statement" at bounding box center [120, 492] width 11 height 11
radio input "true"
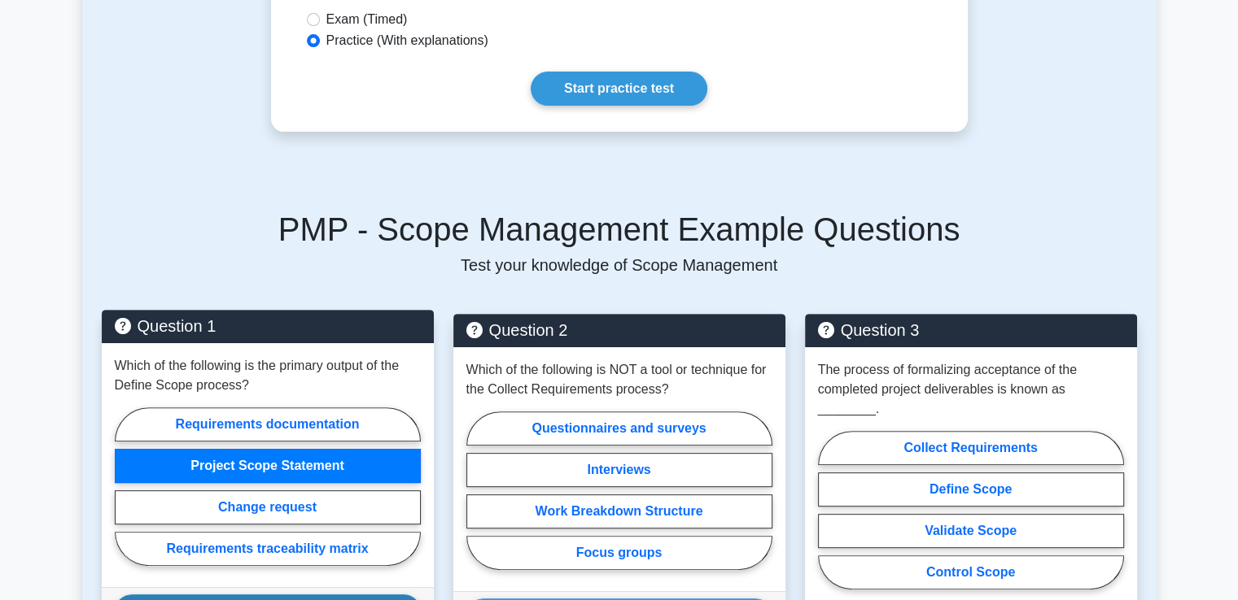
click at [255, 595] on button "Show Explanation" at bounding box center [268, 612] width 306 height 34
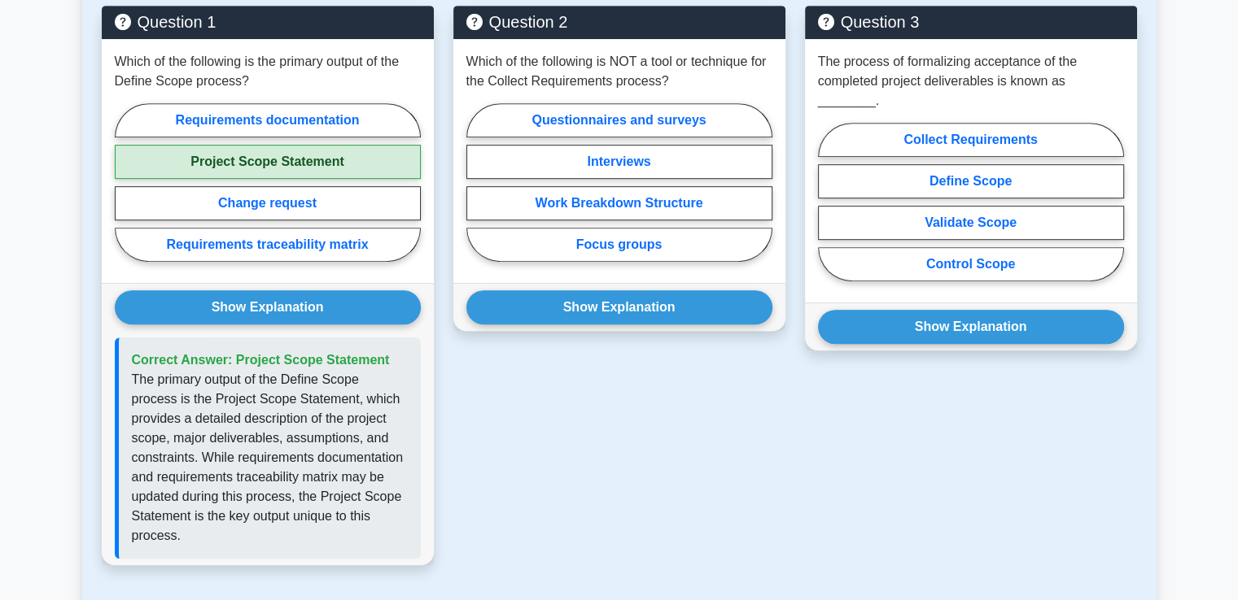
scroll to position [849, 0]
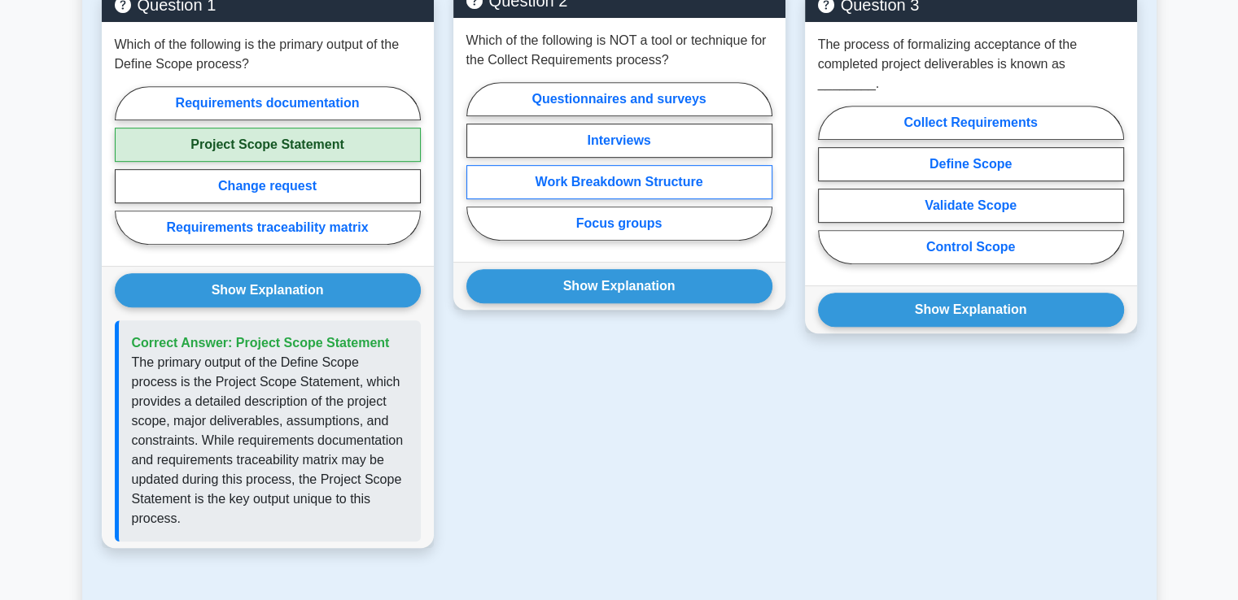
click at [625, 165] on label "Work Breakdown Structure" at bounding box center [619, 182] width 306 height 34
click at [477, 161] on input "Work Breakdown Structure" at bounding box center [471, 166] width 11 height 11
radio input "true"
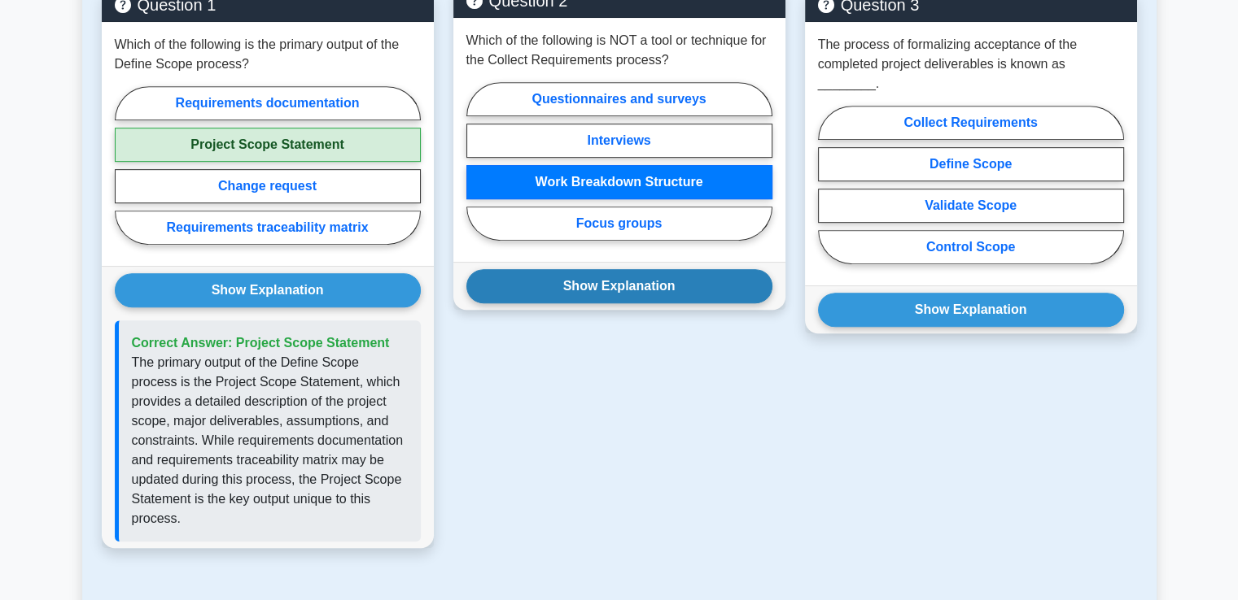
click at [615, 269] on button "Show Explanation" at bounding box center [619, 286] width 306 height 34
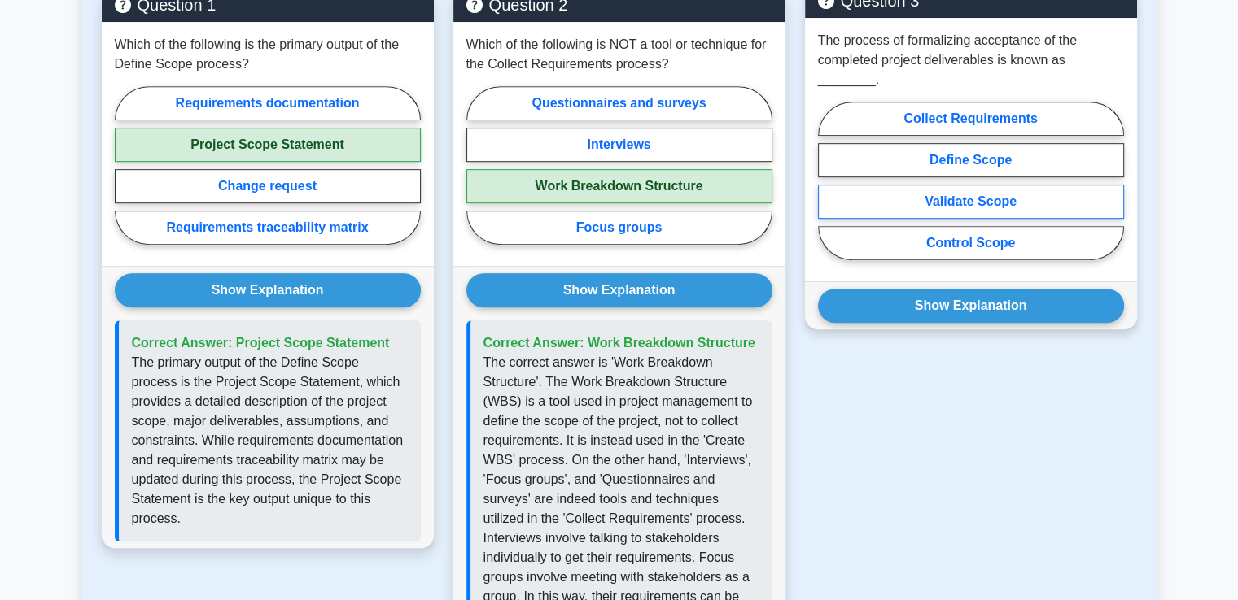
click at [969, 185] on label "Validate Scope" at bounding box center [971, 202] width 306 height 34
click at [828, 181] on input "Validate Scope" at bounding box center [823, 186] width 11 height 11
radio input "true"
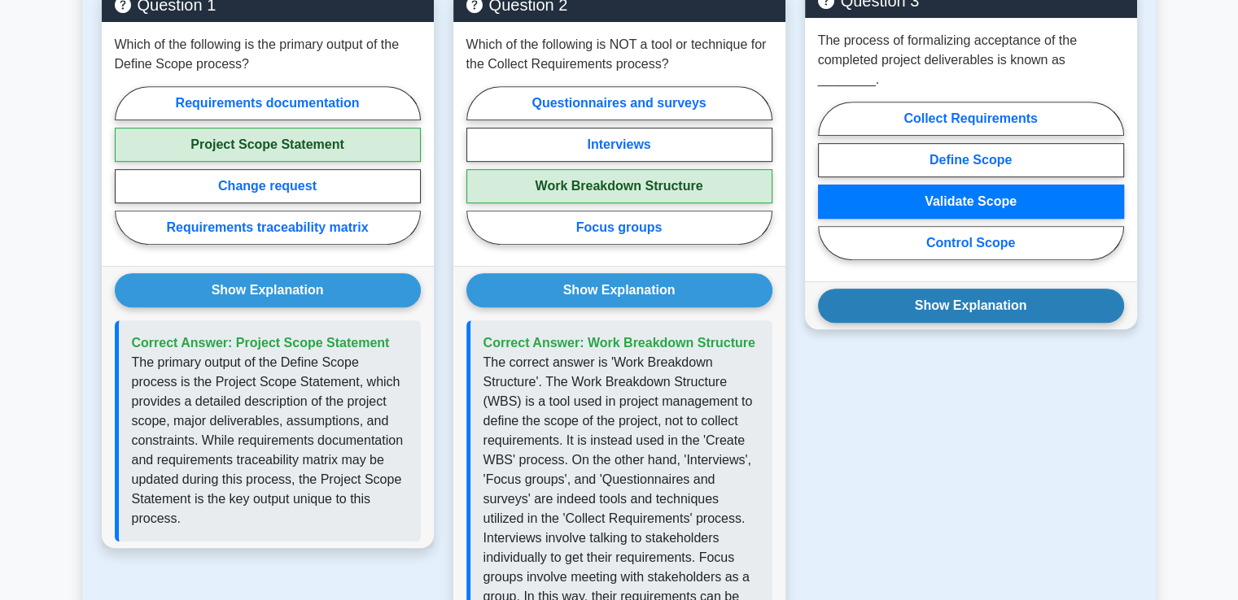
click at [960, 289] on button "Show Explanation" at bounding box center [971, 306] width 306 height 34
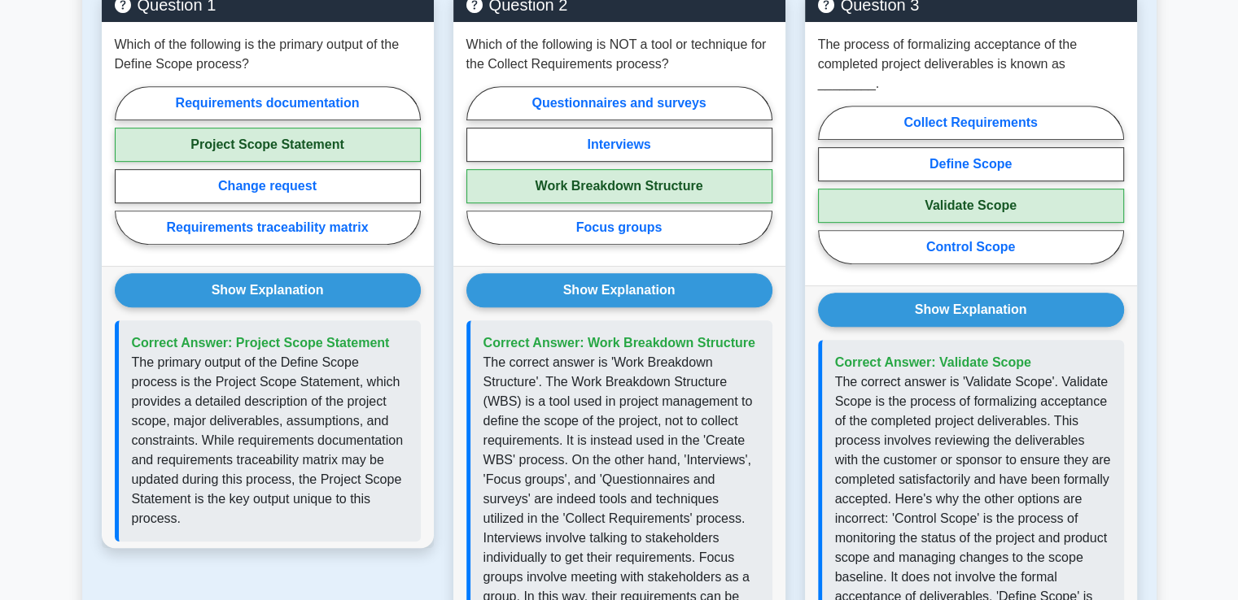
scroll to position [325, 0]
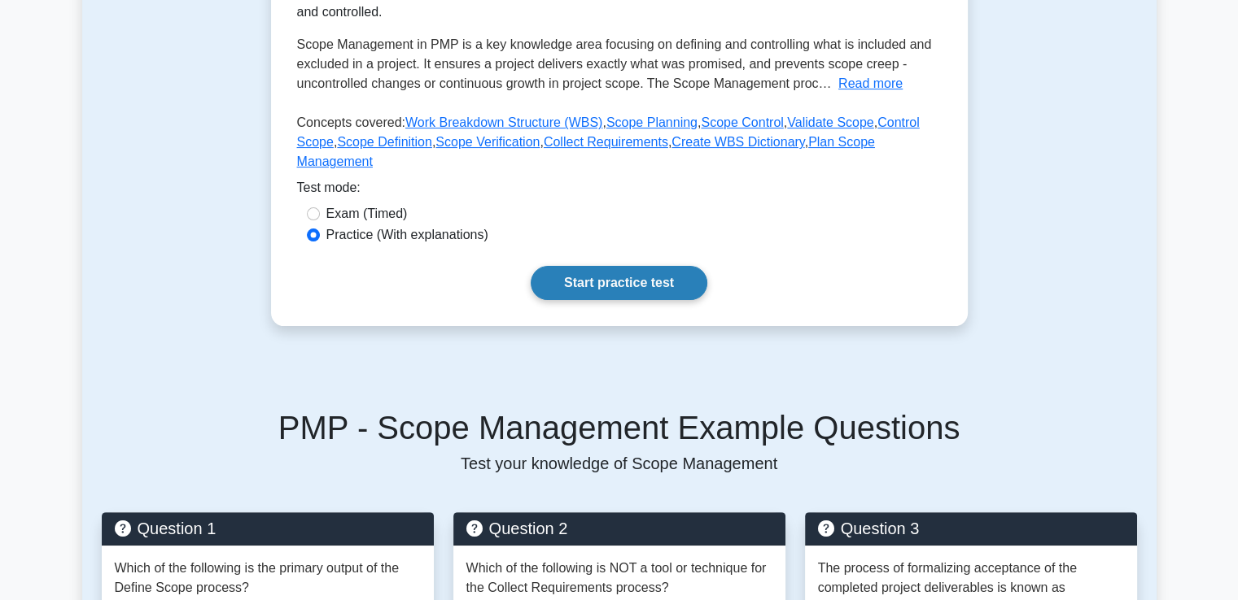
click at [630, 266] on link "Start practice test" at bounding box center [619, 283] width 177 height 34
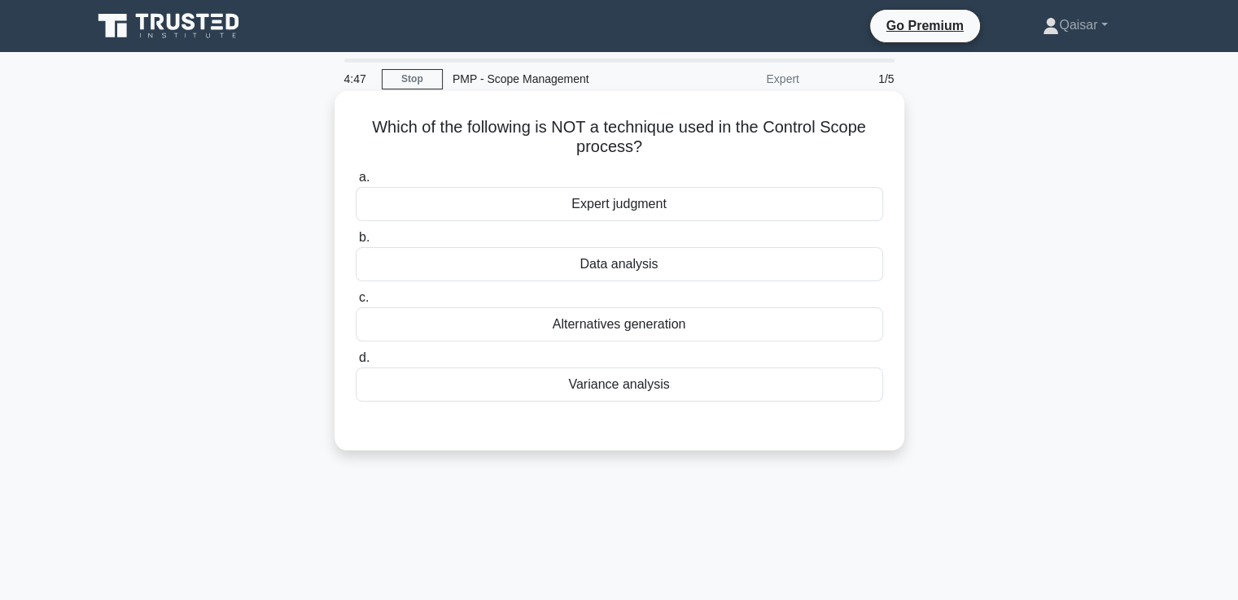
click at [660, 326] on div "Alternatives generation" at bounding box center [619, 325] width 527 height 34
click at [356, 304] on input "c. Alternatives generation" at bounding box center [356, 298] width 0 height 11
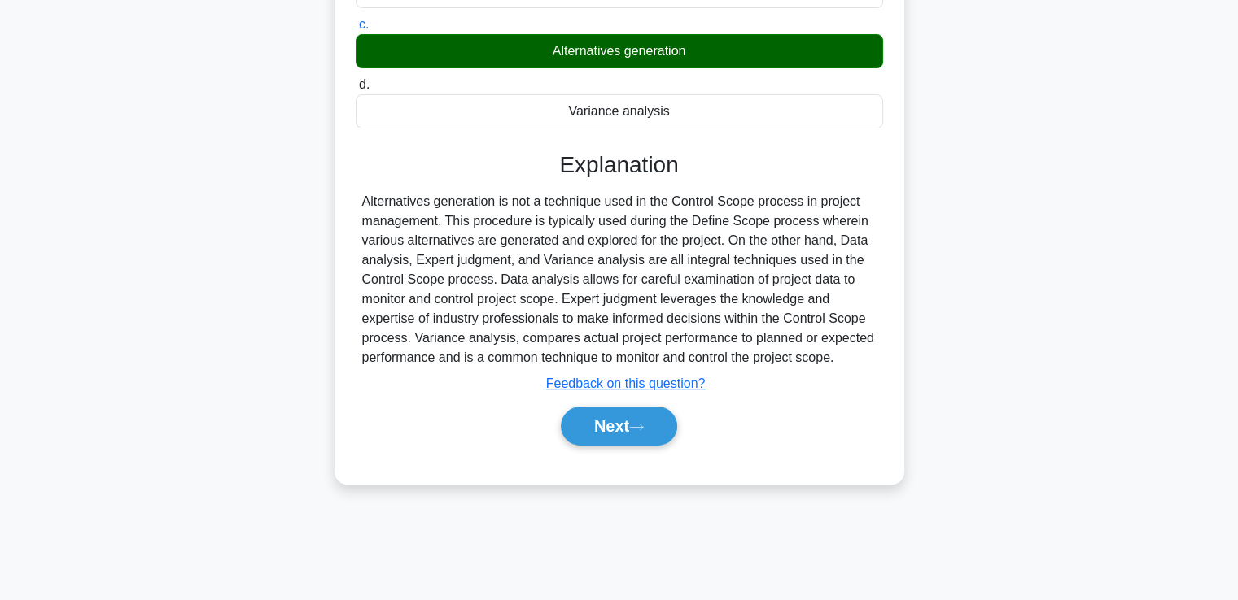
scroll to position [279, 0]
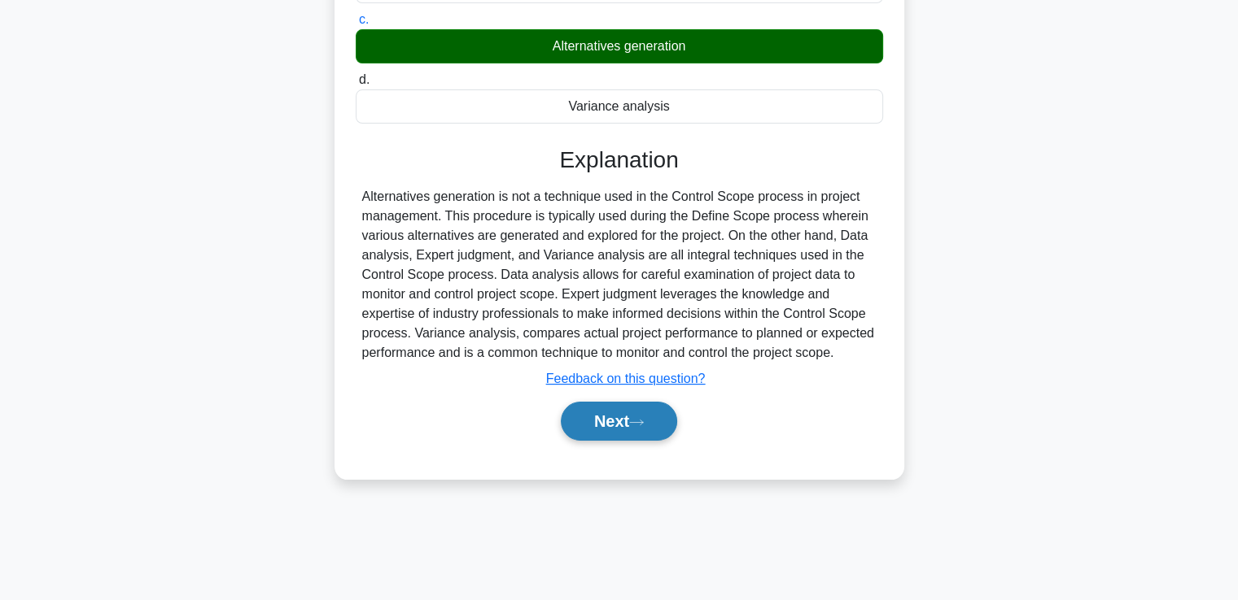
click at [611, 417] on button "Next" at bounding box center [619, 421] width 116 height 39
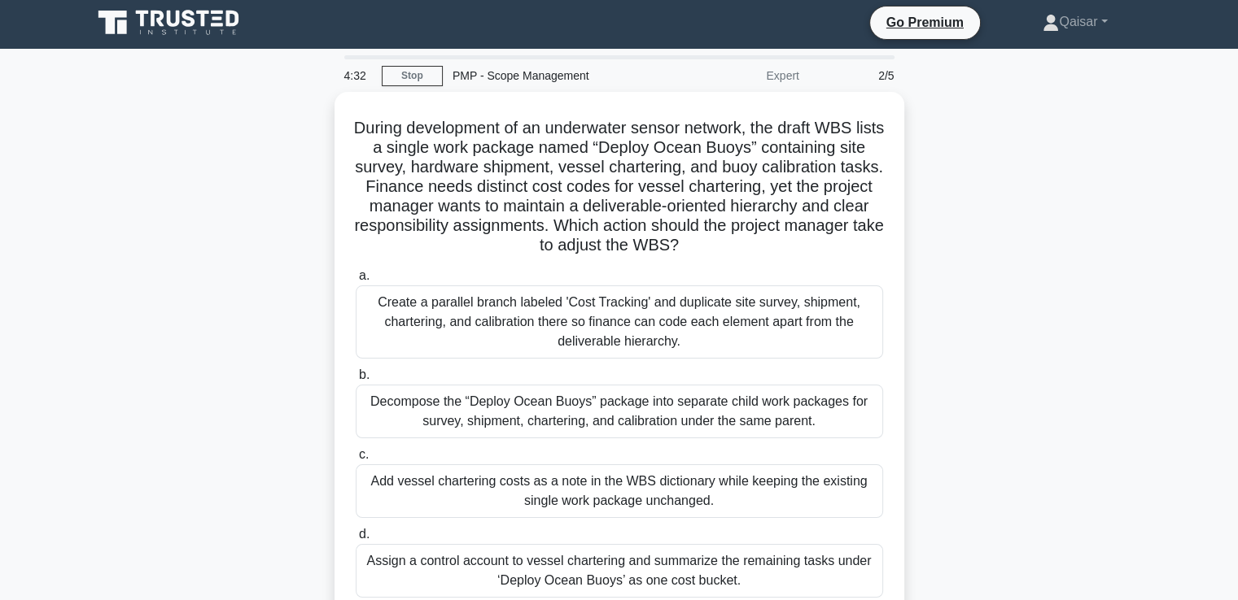
scroll to position [0, 0]
